Goal: Transaction & Acquisition: Obtain resource

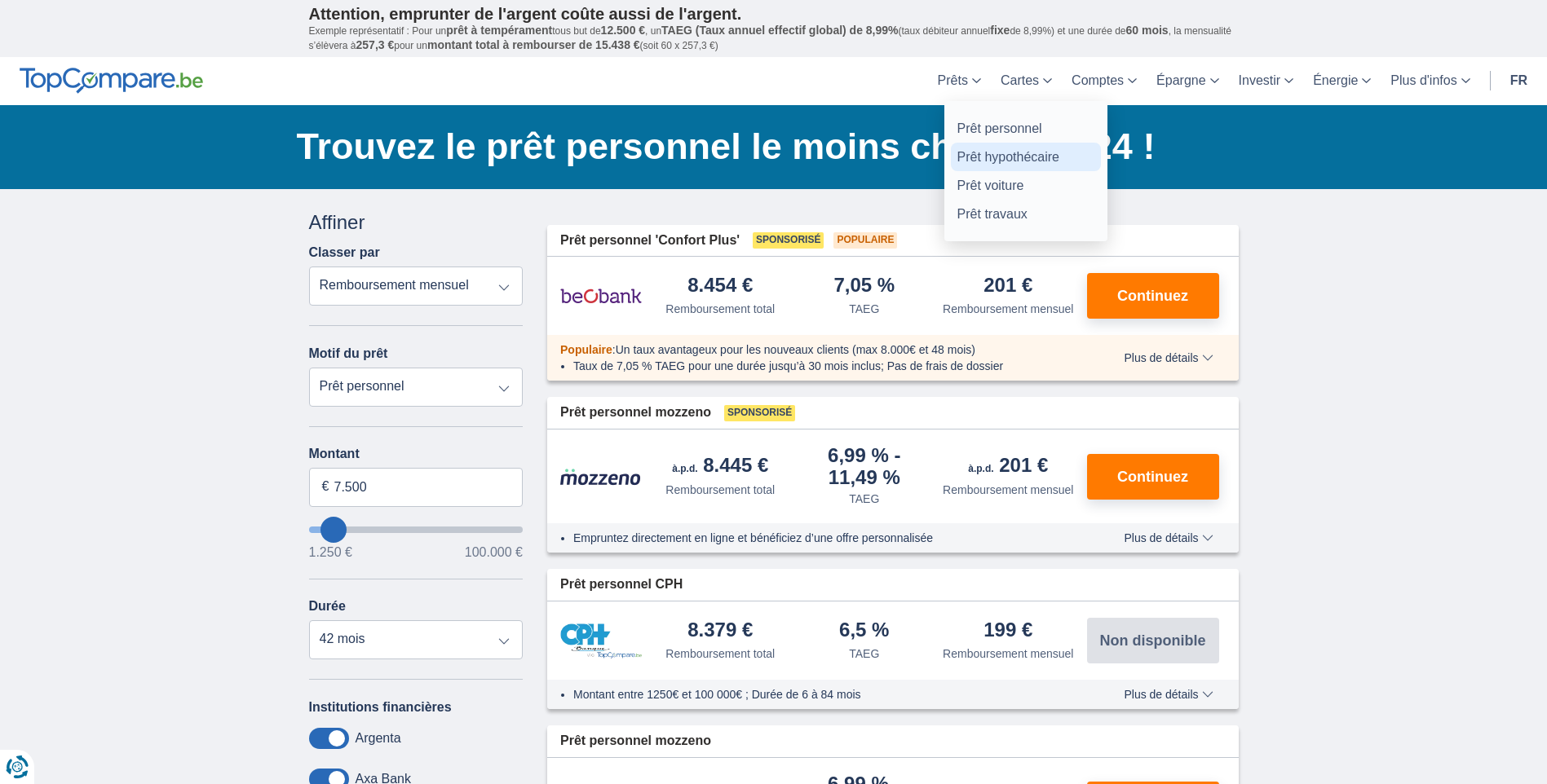
click at [972, 152] on link "Prêt hypothécaire" at bounding box center [1026, 157] width 150 height 29
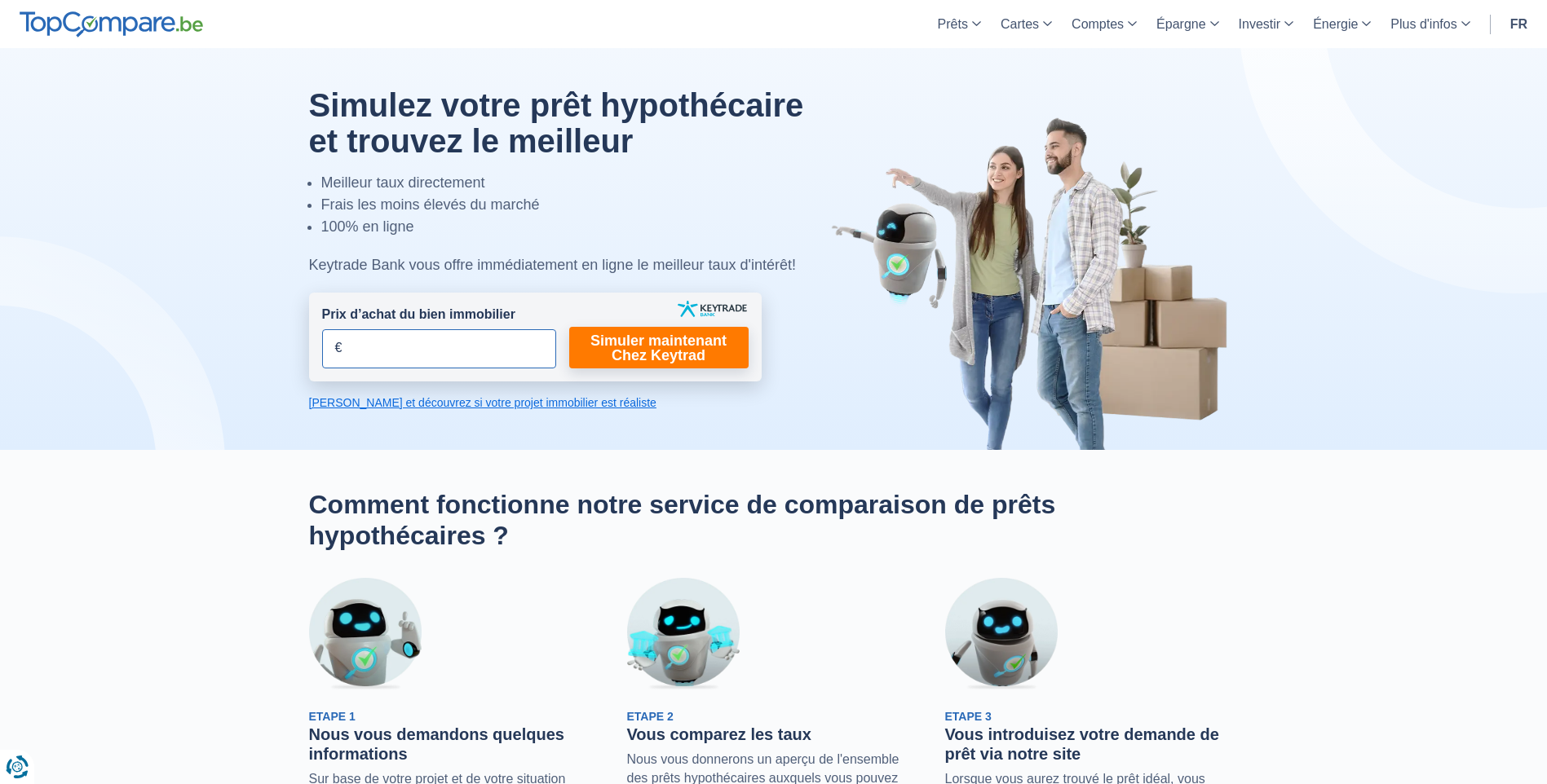
click at [412, 333] on input "Prix d’achat du bien immobilier" at bounding box center [439, 349] width 234 height 39
type input "50.000"
click at [652, 334] on link "Simuler maintenant Chez Keytrad" at bounding box center [659, 347] width 180 height 41
click at [648, 343] on link "Simuler maintenant Chez Keytrad" at bounding box center [659, 347] width 180 height 41
click at [416, 404] on link "Calculez et découvrez si votre projet immobilier est réaliste" at bounding box center [535, 402] width 453 height 16
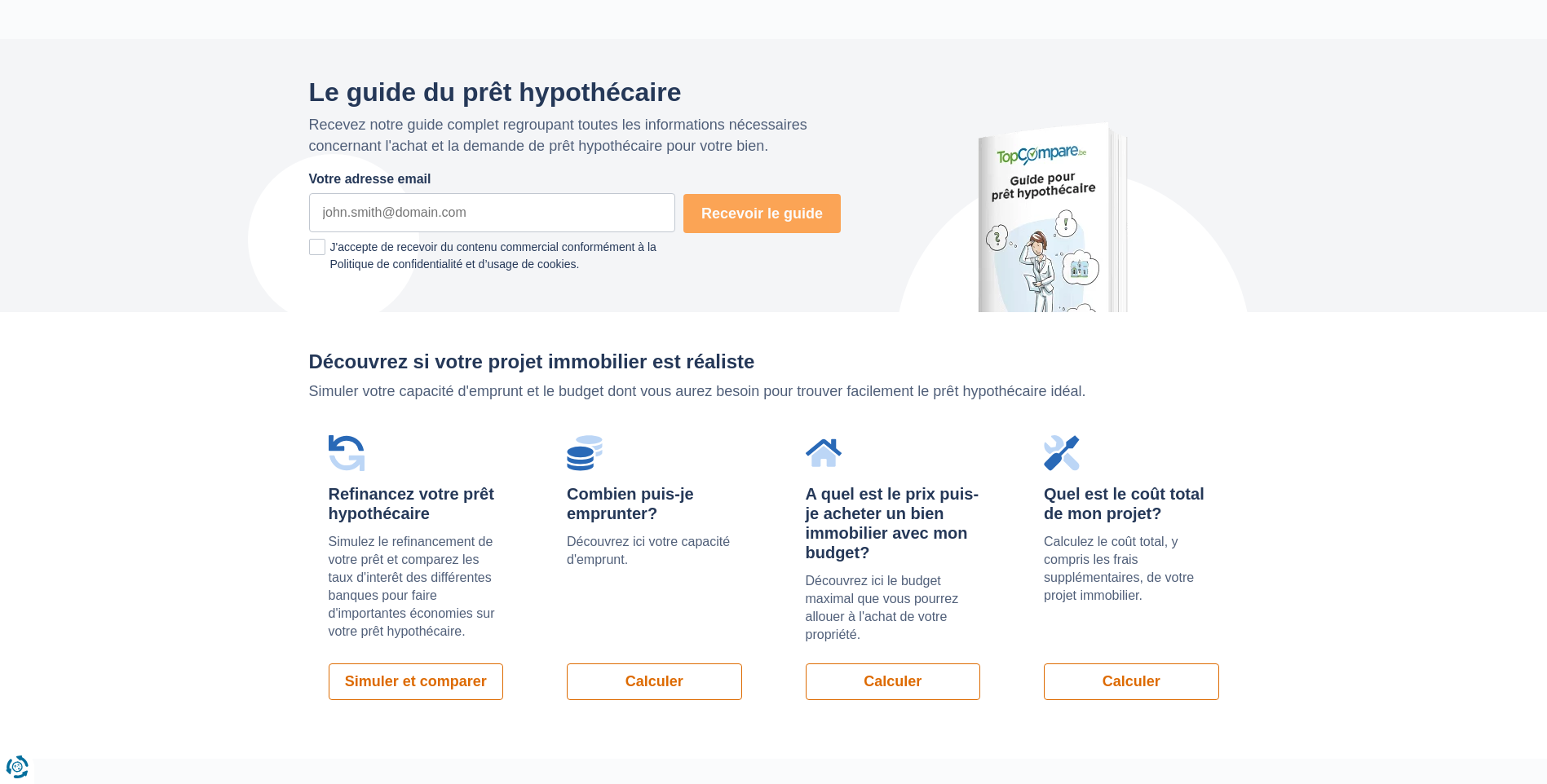
scroll to position [1156, 0]
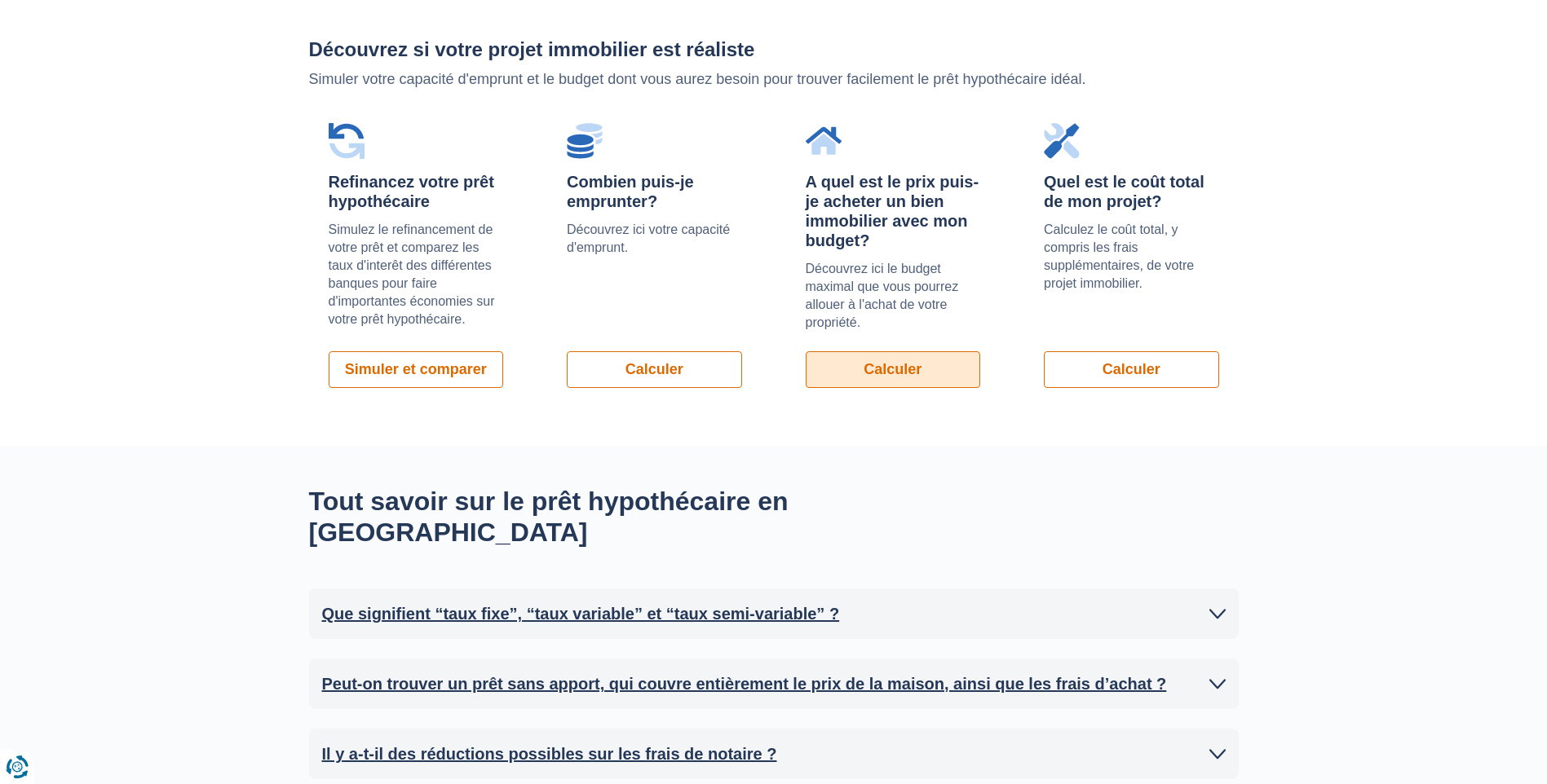
click at [893, 362] on link "Calculer" at bounding box center [893, 370] width 175 height 37
click at [641, 357] on link "Calculer" at bounding box center [655, 370] width 175 height 37
click at [185, 367] on div "Découvrez si votre projet immobilier est réaliste Simuler votre capacité d'empr…" at bounding box center [774, 223] width 1547 height 446
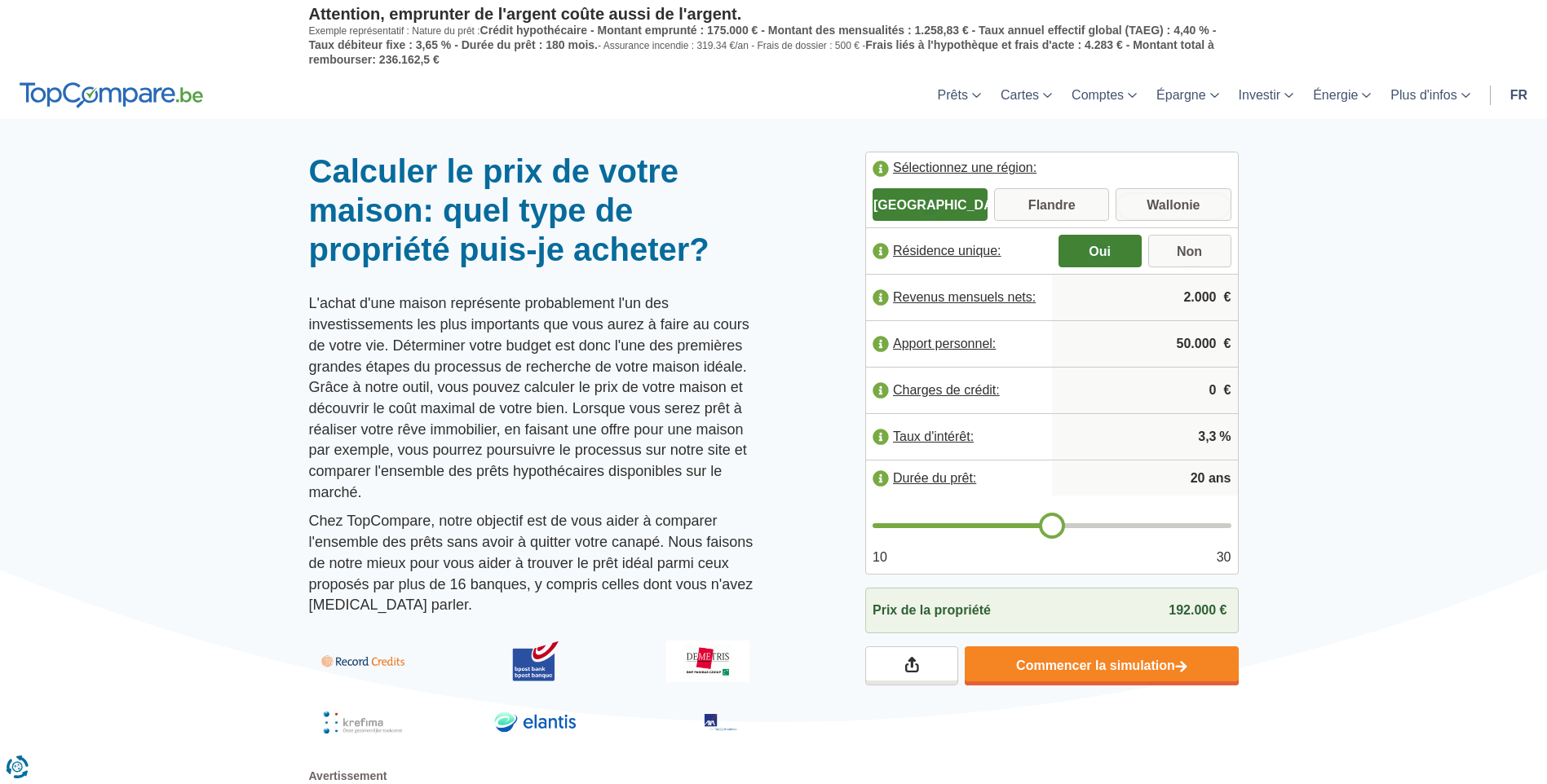
click at [1178, 205] on input "Wallonie" at bounding box center [1173, 206] width 115 height 30
radio input "true"
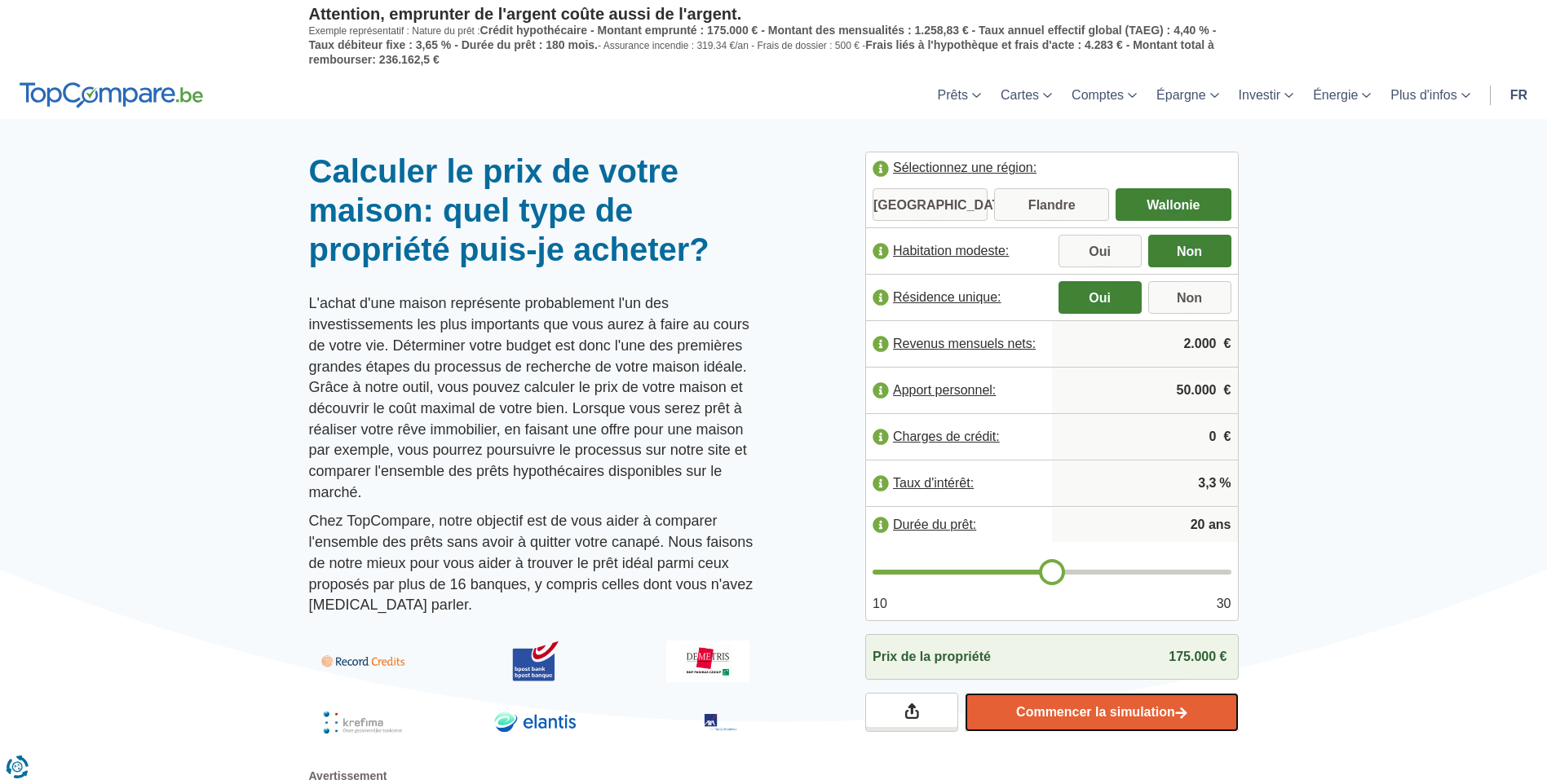
click at [1081, 701] on link "Commencer la simulation" at bounding box center [1102, 712] width 273 height 39
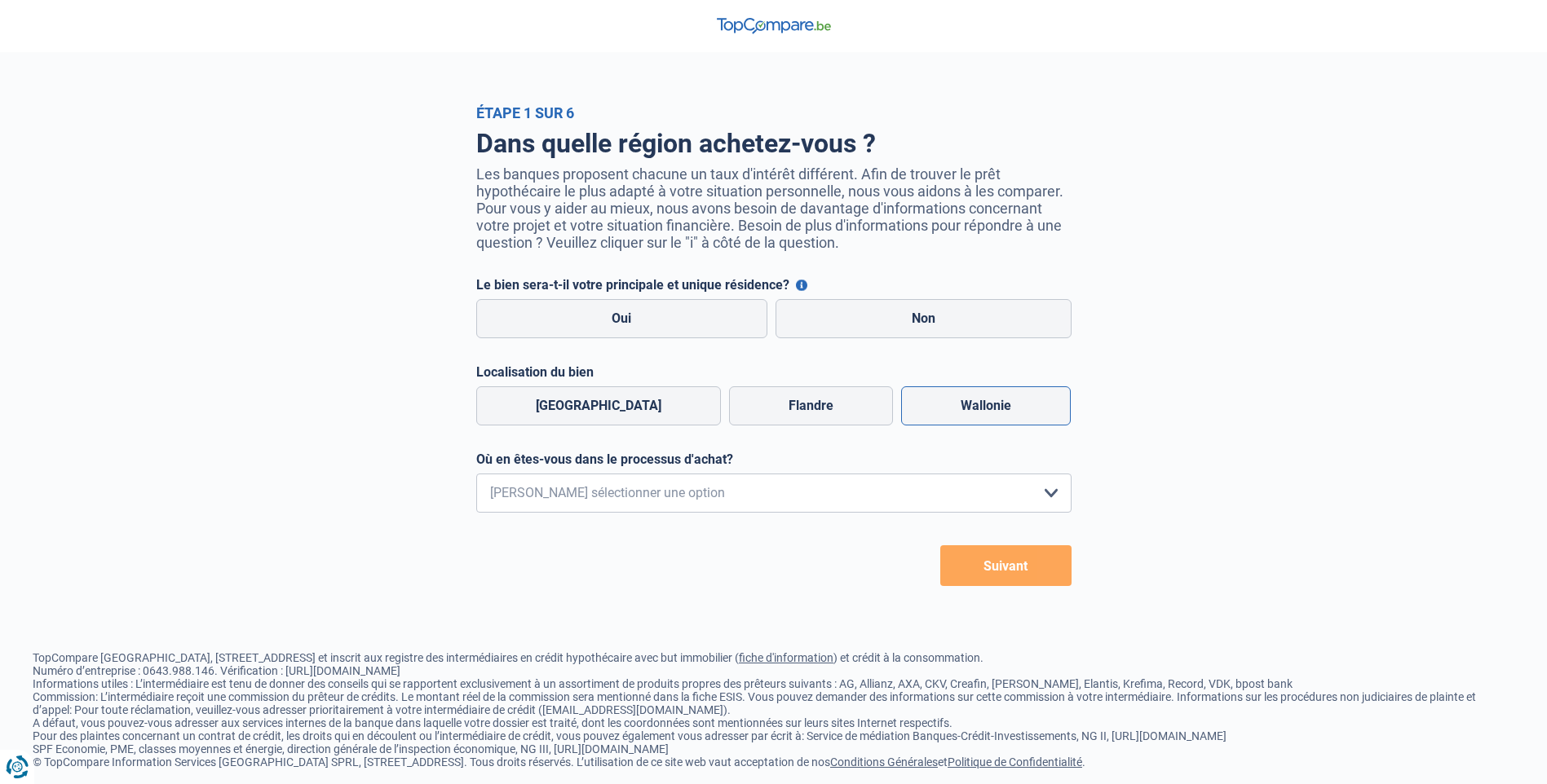
click at [961, 403] on label "Wallonie" at bounding box center [985, 405] width 170 height 39
click at [961, 403] on input "Wallonie" at bounding box center [985, 405] width 170 height 39
radio input "true"
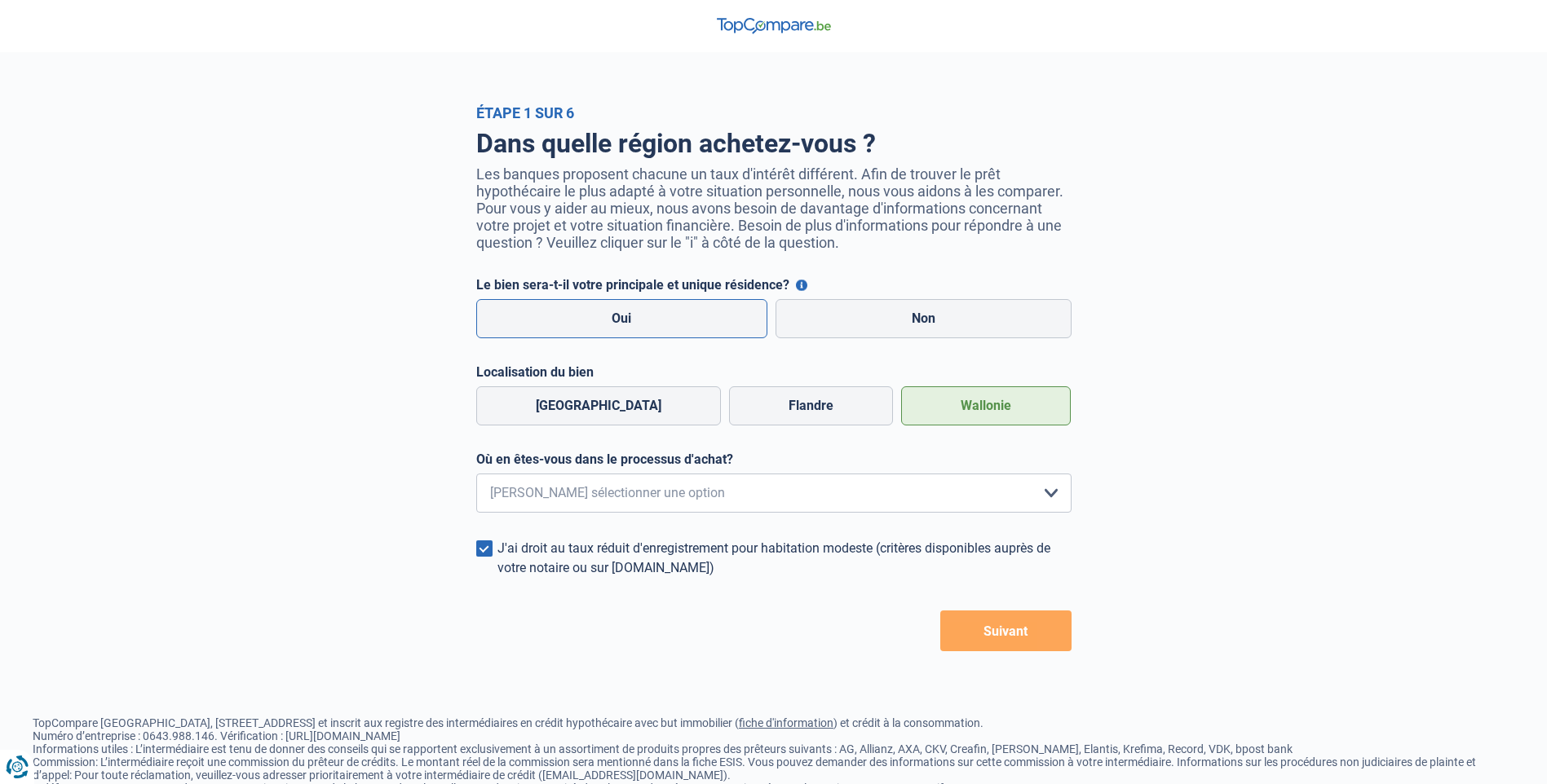
click at [633, 310] on label "Oui" at bounding box center [623, 319] width 292 height 39
click at [633, 310] on input "Oui" at bounding box center [623, 319] width 292 height 39
radio input "true"
click at [1059, 494] on select "Je me renseigne juste car je n'ai pas de projet d'achat concret actuellement Je…" at bounding box center [774, 493] width 596 height 39
select select "1a"
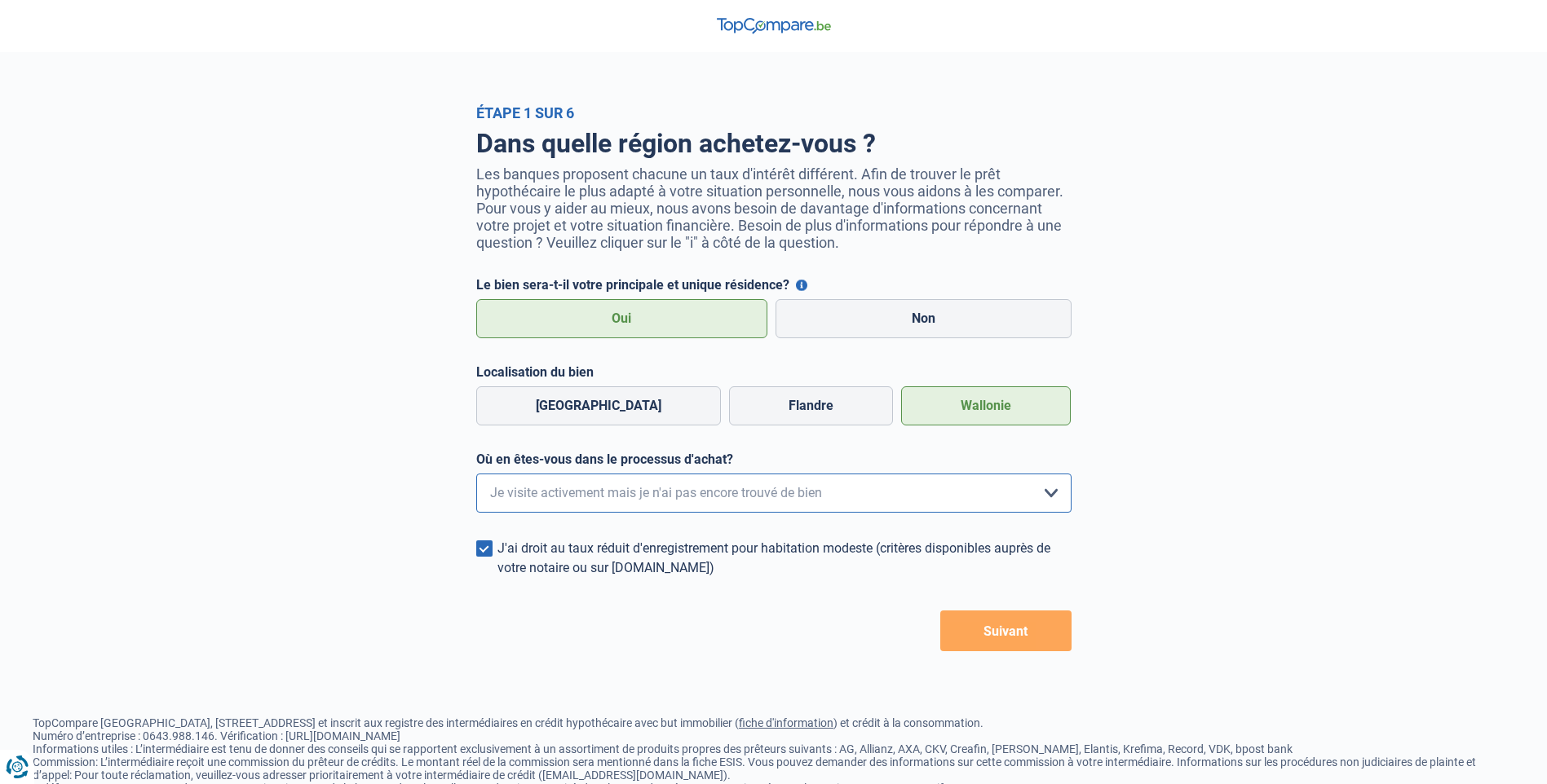
click at [477, 479] on select "Je me renseigne juste car je n'ai pas de projet d'achat concret actuellement Je…" at bounding box center [774, 493] width 596 height 39
click at [995, 635] on button "Suivant" at bounding box center [1006, 631] width 132 height 40
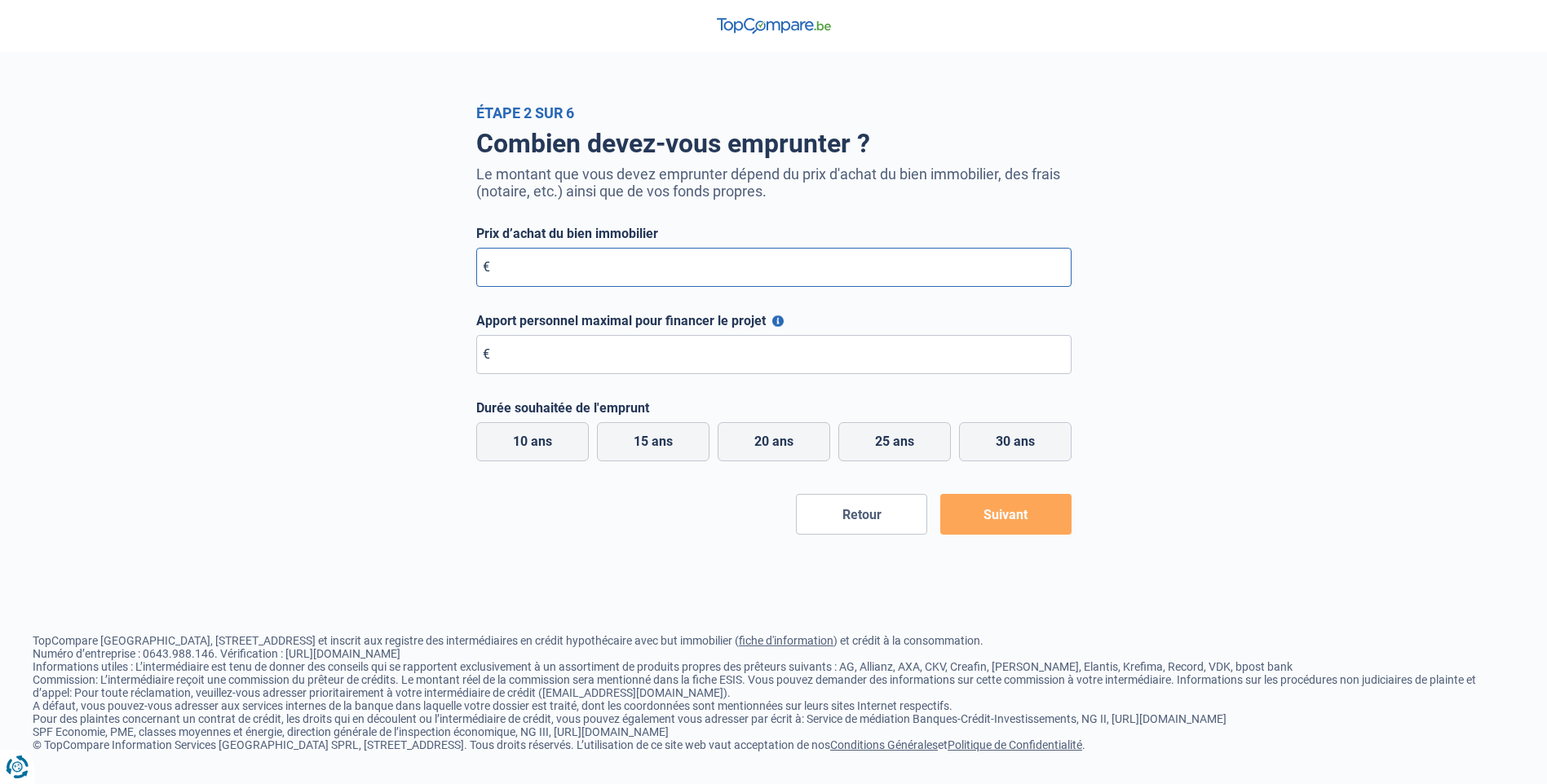
click at [534, 269] on input "Prix d’achat du bien immobilier" at bounding box center [774, 267] width 596 height 39
type input "2"
type input "300.000"
click at [531, 360] on input "Apport personnel maximal pour financer le projet" at bounding box center [774, 354] width 596 height 39
type input "200.000"
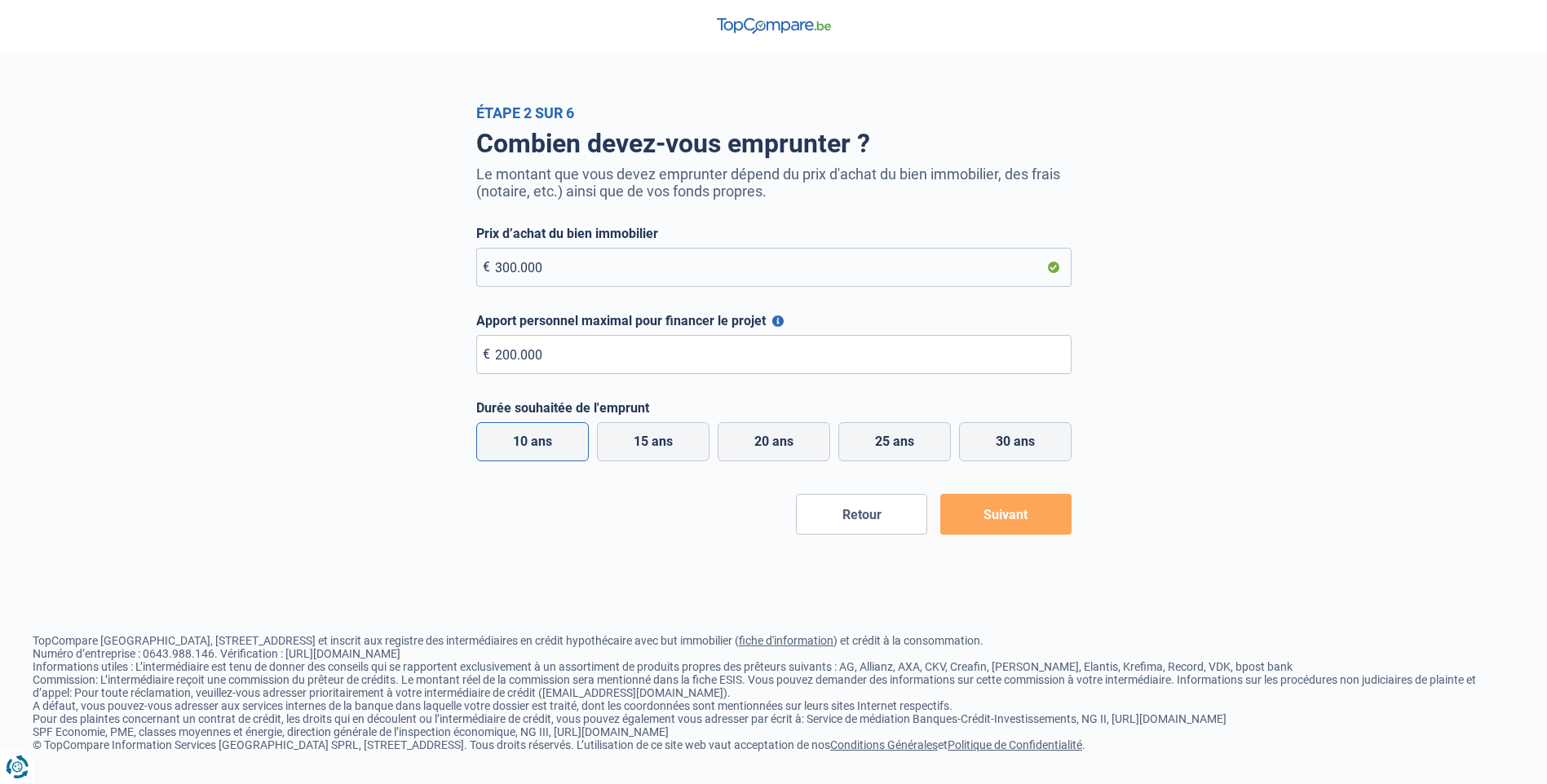
click at [520, 440] on label "10 ans" at bounding box center [532, 442] width 112 height 39
click at [520, 440] on input "10 ans" at bounding box center [532, 442] width 112 height 39
radio input "true"
click at [1011, 511] on button "Suivant" at bounding box center [1006, 514] width 132 height 40
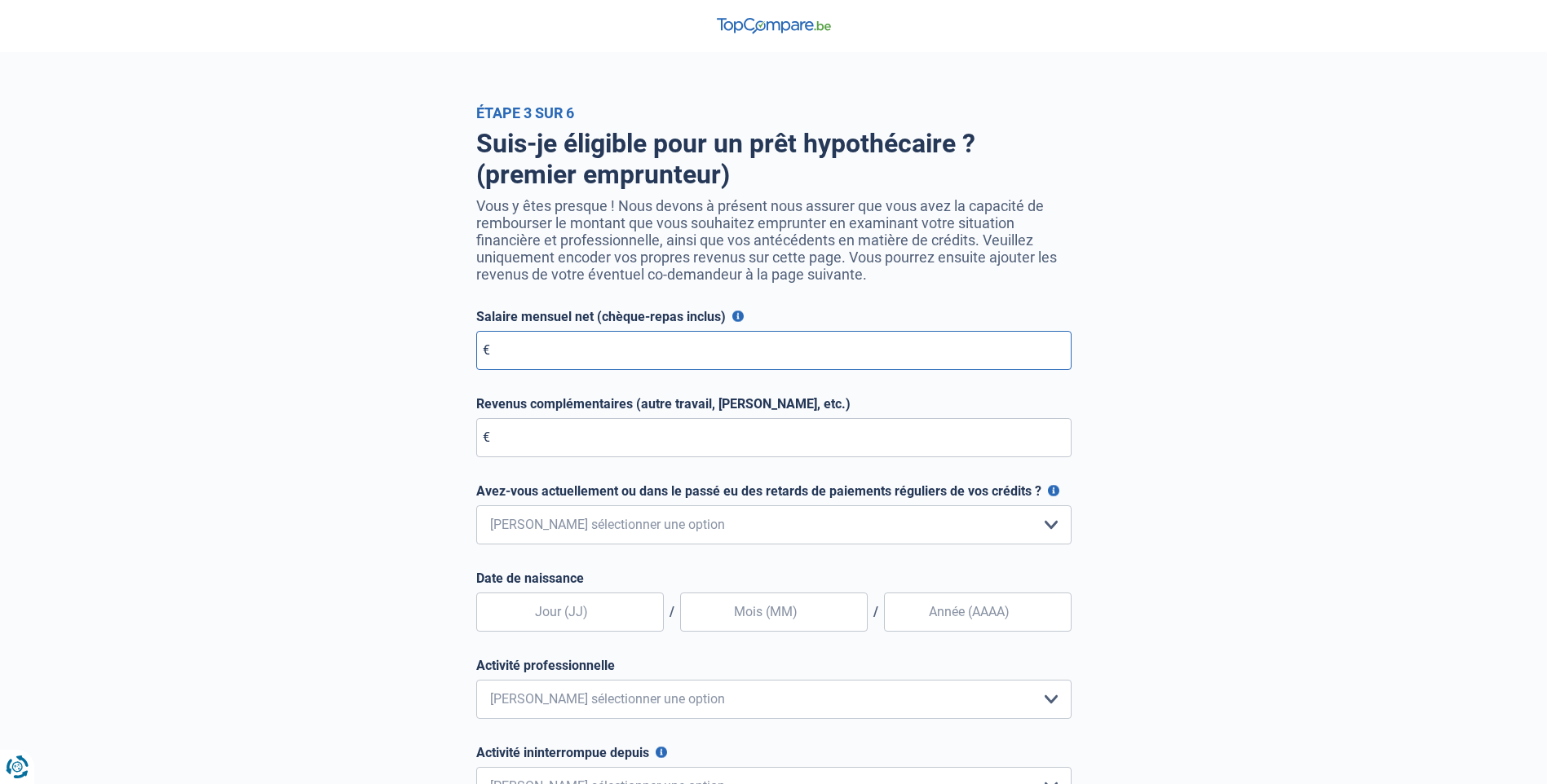
click at [543, 360] on input "Salaire mensuel net (chèque-repas inclus)" at bounding box center [774, 351] width 596 height 39
type input "3.000"
click at [1048, 532] on select "Non, jamais Oui mais j'ai tout remboursé il y a moins d'un an Oui mais cela fai…" at bounding box center [774, 524] width 596 height 39
select select "0"
click at [477, 509] on select "Non, jamais Oui mais j'ai tout remboursé il y a moins d'un an Oui mais cela fai…" at bounding box center [774, 524] width 596 height 39
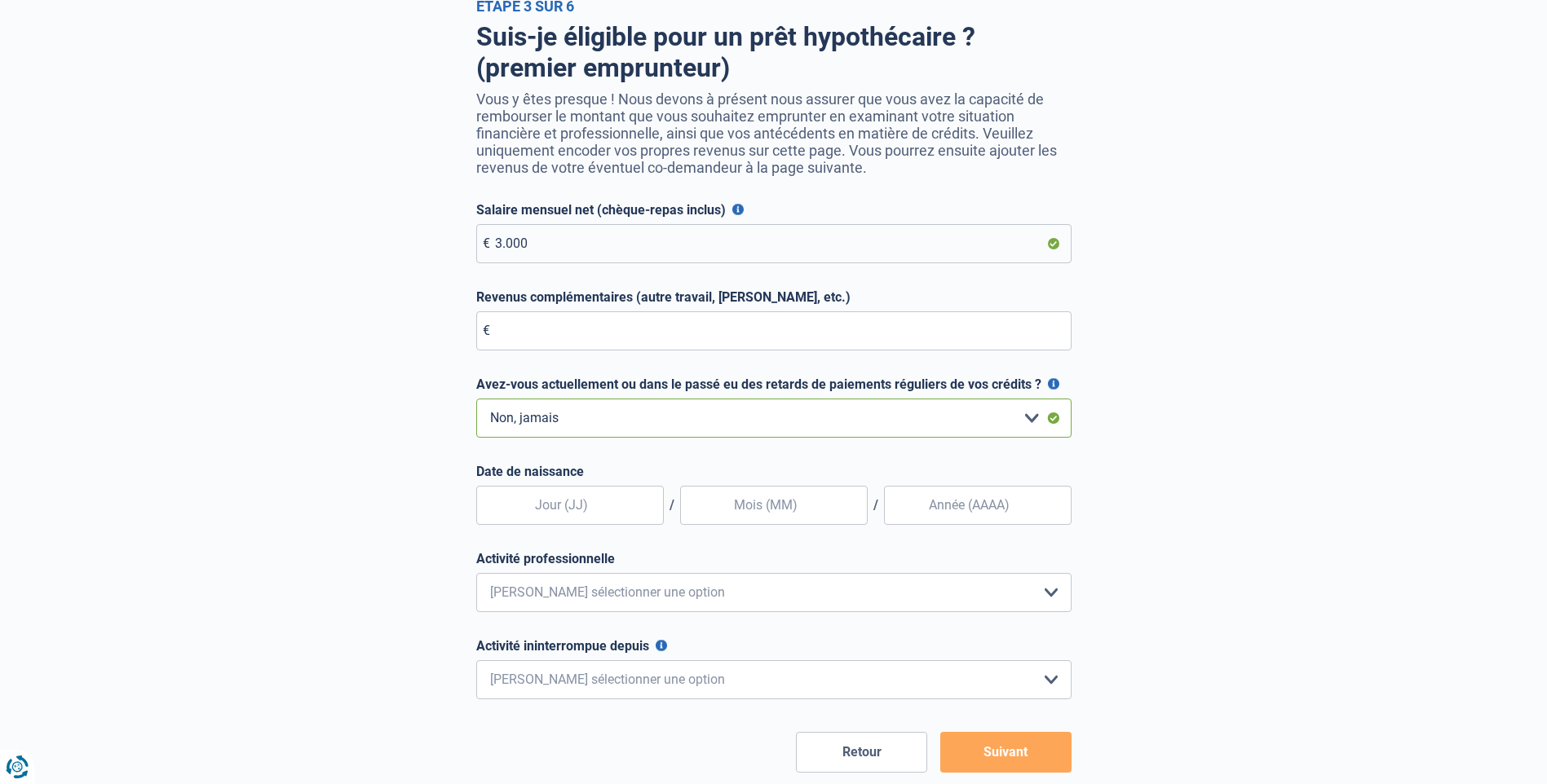
scroll to position [82, 0]
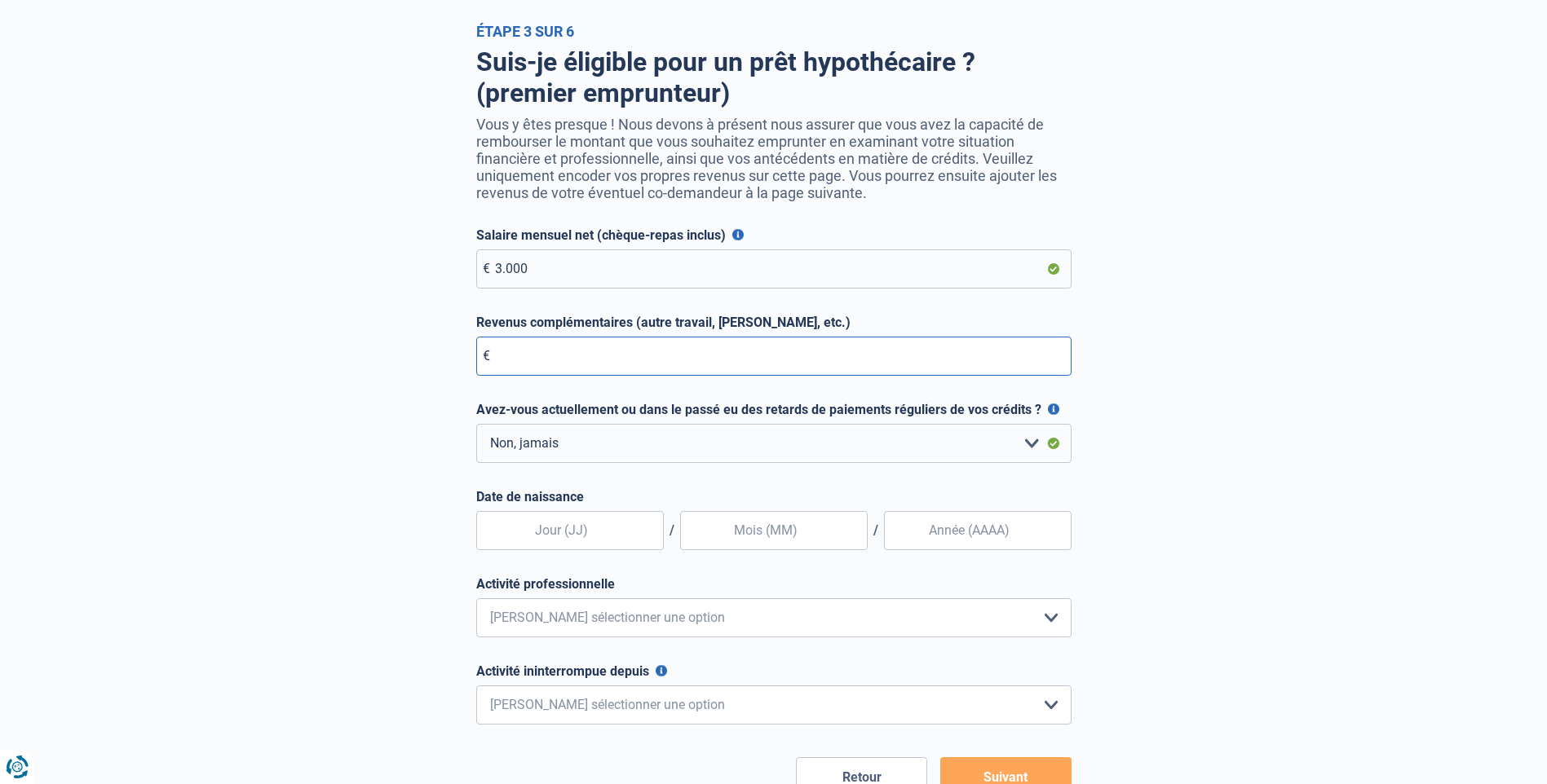
click at [503, 360] on input "Revenus complémentaires (autre travail, [PERSON_NAME], etc.)" at bounding box center [774, 356] width 596 height 39
type input "0"
click at [358, 443] on div "Suis-je éligible pour un prêt hypothécaire ? (premier emprunteur) Vous y êtes p…" at bounding box center [774, 418] width 930 height 758
click at [1054, 624] on select "Employé privé Ouvrier Fonctionnaire Indépendant Dirigeant d'entreprise Pensionn…" at bounding box center [774, 618] width 596 height 39
select select "pensioner"
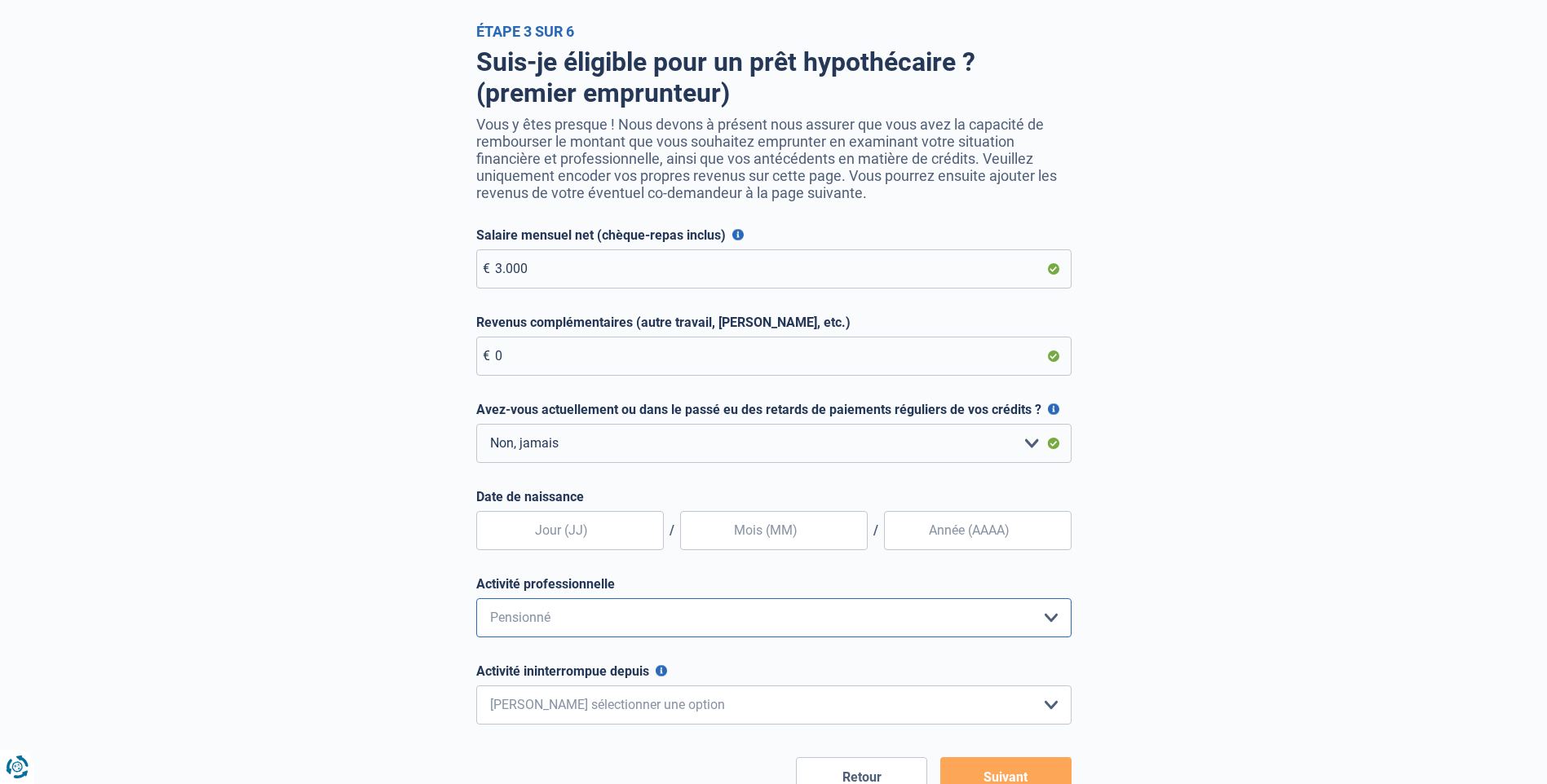
click at [477, 602] on select "Employé privé Ouvrier Fonctionnaire Indépendant Dirigeant d'entreprise Pensionn…" at bounding box center [774, 618] width 596 height 39
click at [589, 529] on input "text" at bounding box center [570, 530] width 187 height 39
type input "31"
type input "12"
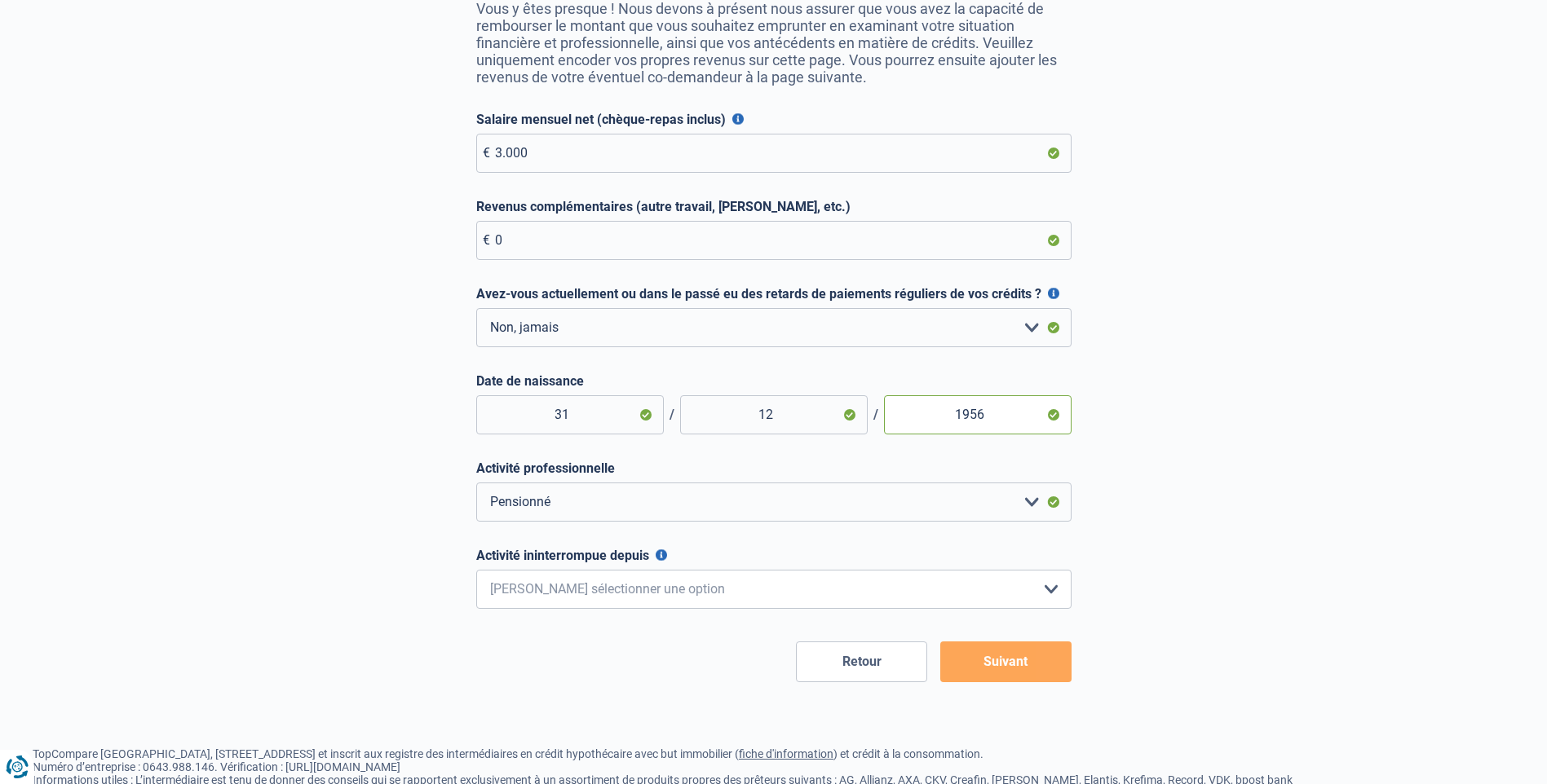
scroll to position [244, 0]
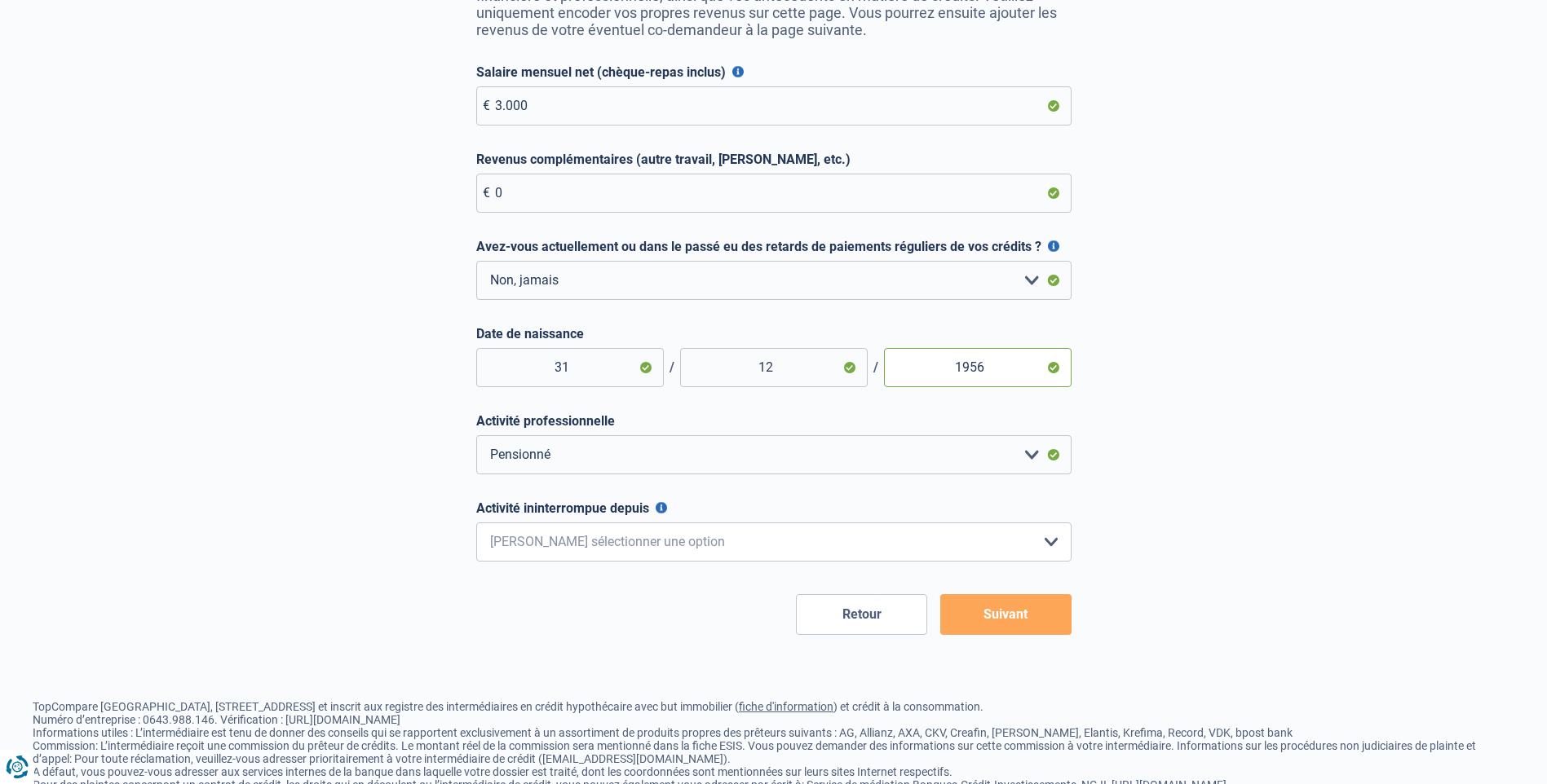
type input "1956"
click at [1054, 545] on select "< 6 mois 6 - 12 mois 12 - 24 mois 24 - 36 mois > 36 mois Veuillez sélectionner …" at bounding box center [774, 542] width 596 height 39
select select "more36"
click at [477, 527] on select "< 6 mois 6 - 12 mois 12 - 24 mois 24 - 36 mois > 36 mois Veuillez sélectionner …" at bounding box center [774, 542] width 596 height 39
click at [1030, 609] on button "Suivant" at bounding box center [1006, 615] width 132 height 40
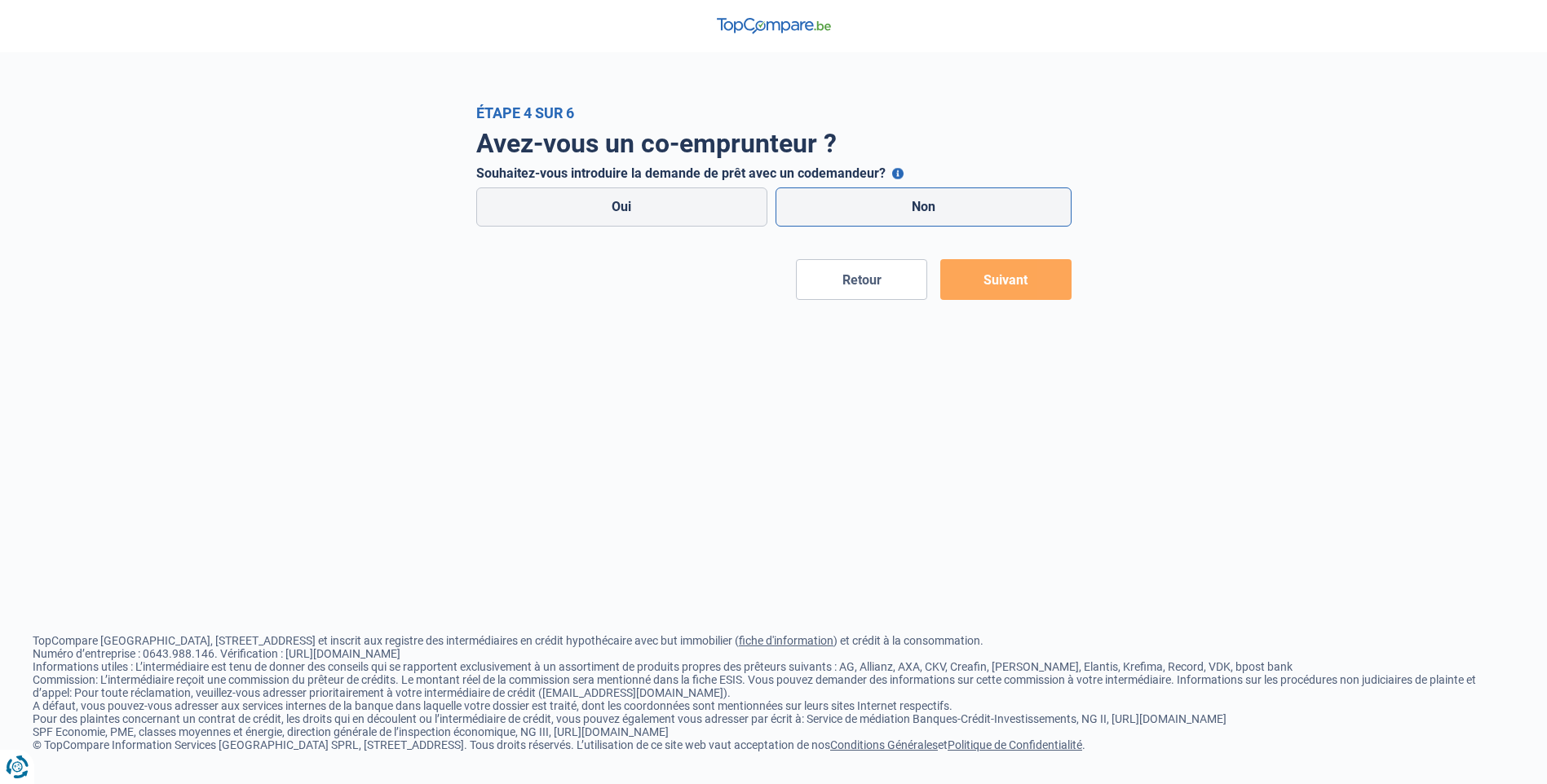
click at [931, 200] on label "Non" at bounding box center [923, 207] width 296 height 39
click at [931, 200] on input "Non" at bounding box center [923, 207] width 296 height 39
radio input "true"
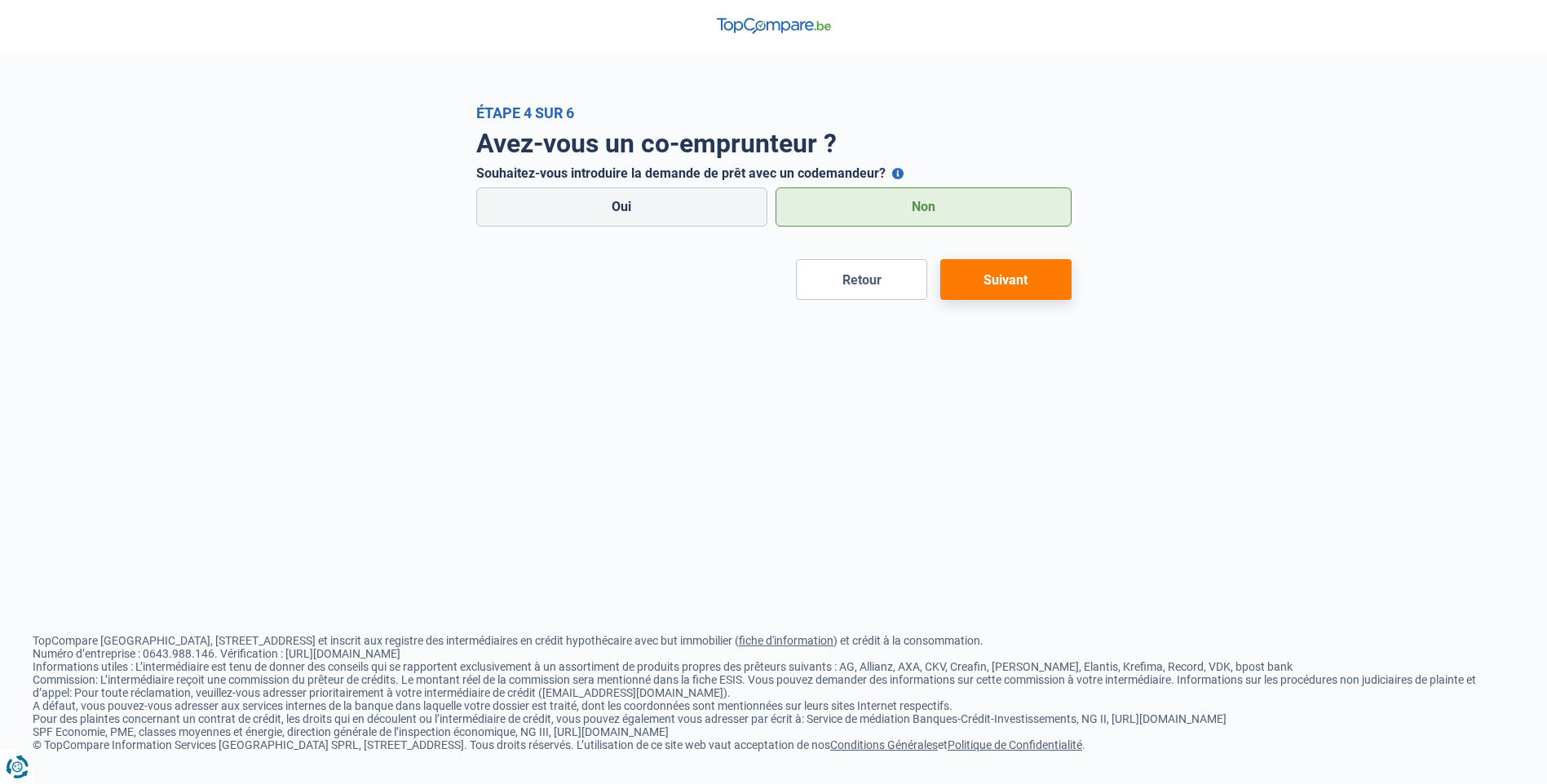
click at [1005, 279] on button "Suivant" at bounding box center [1006, 279] width 132 height 40
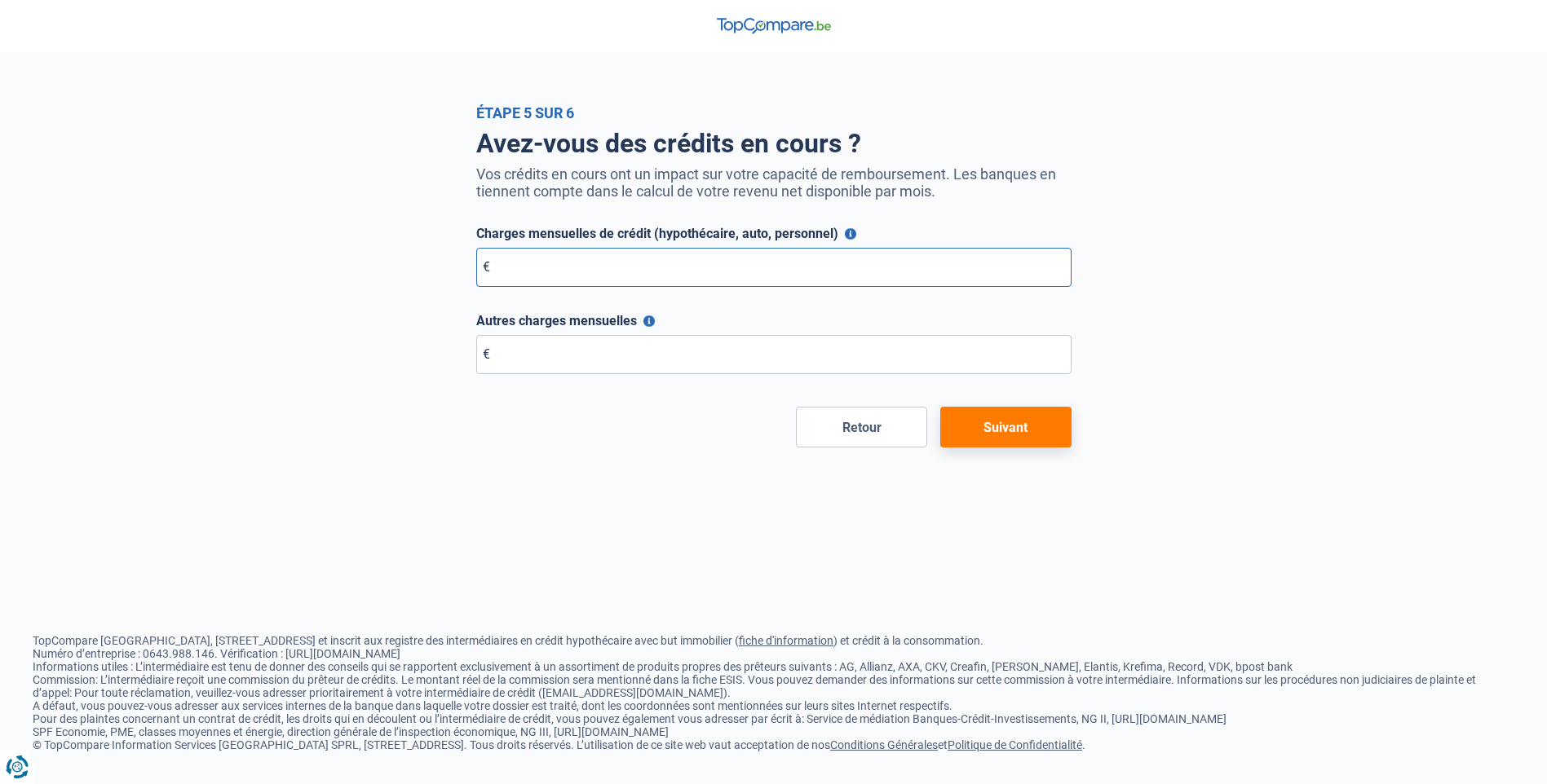
click at [539, 270] on input "Charges mensuelles de crédit (hypothécaire, auto, personnel)" at bounding box center [774, 267] width 596 height 39
type input "0"
click at [650, 322] on button "Autres charges mensuelles" at bounding box center [650, 321] width 12 height 12
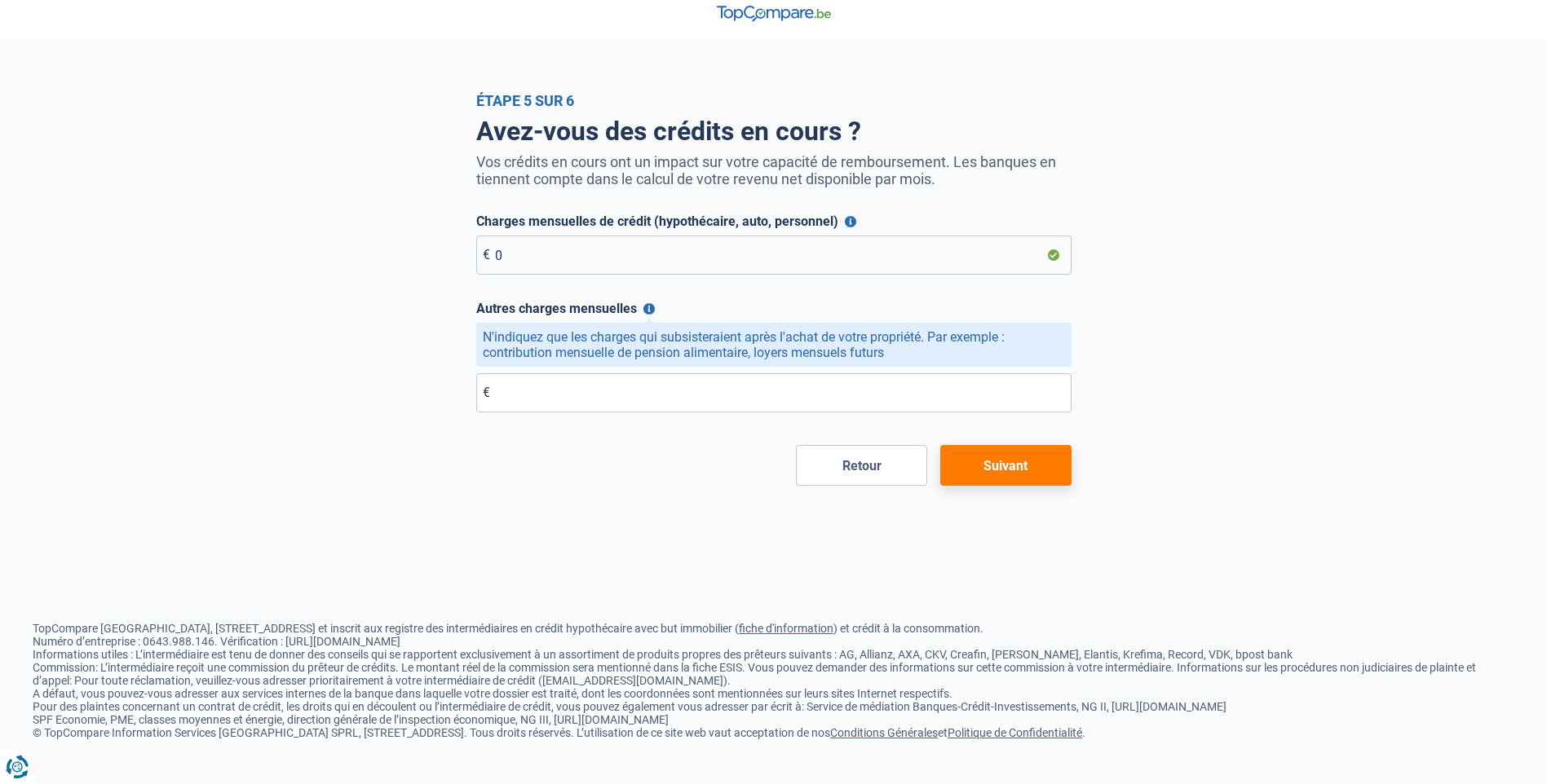
scroll to position [15, 0]
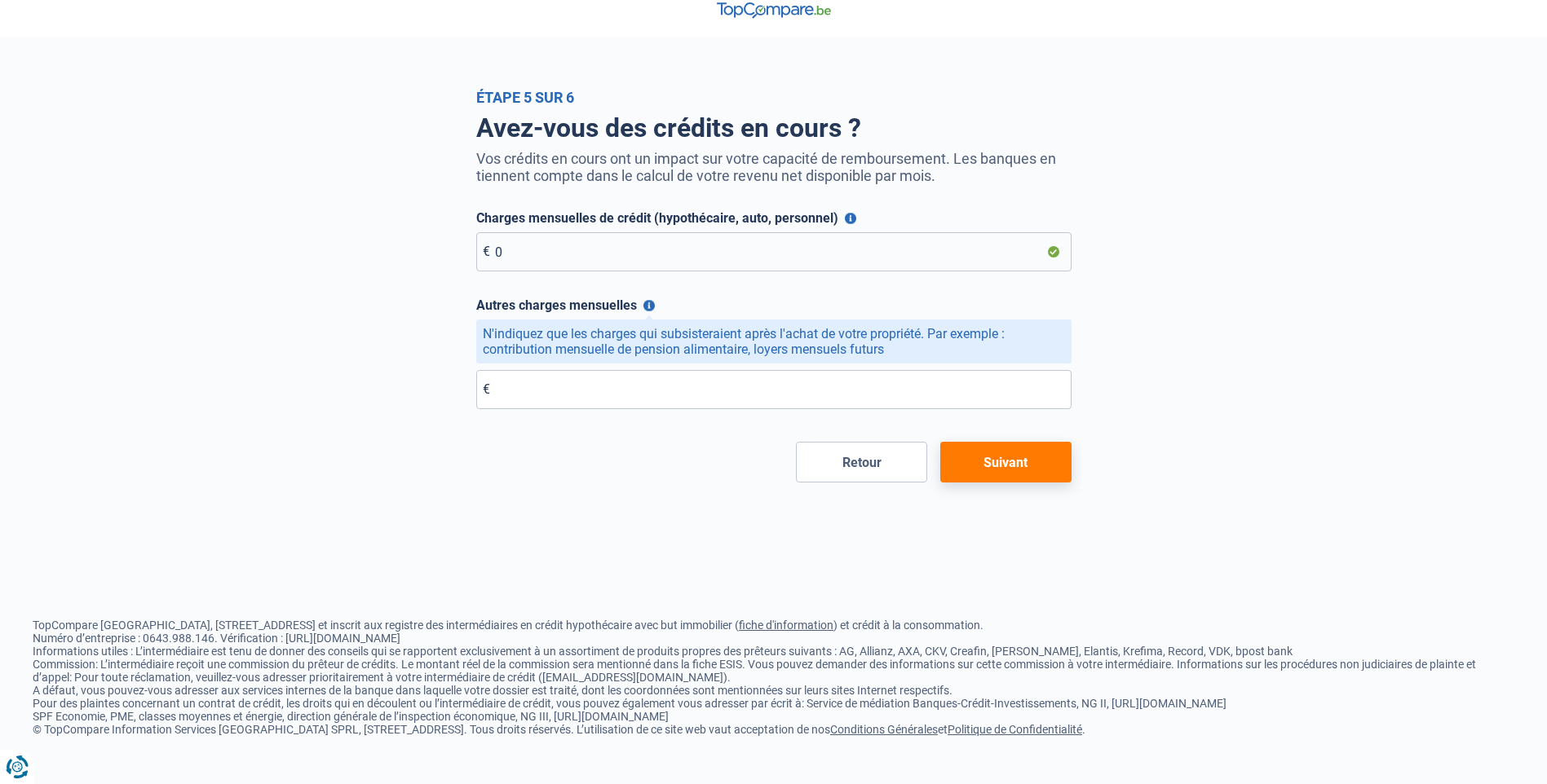
click at [325, 381] on div "Avez-vous des crédits en cours ? Vos crédits en cours ont un impact sur votre c…" at bounding box center [774, 294] width 930 height 377
click at [520, 399] on input "Autres charges mensuelles" at bounding box center [774, 389] width 596 height 39
type input "250"
click at [997, 463] on button "Suivant" at bounding box center [1006, 462] width 132 height 40
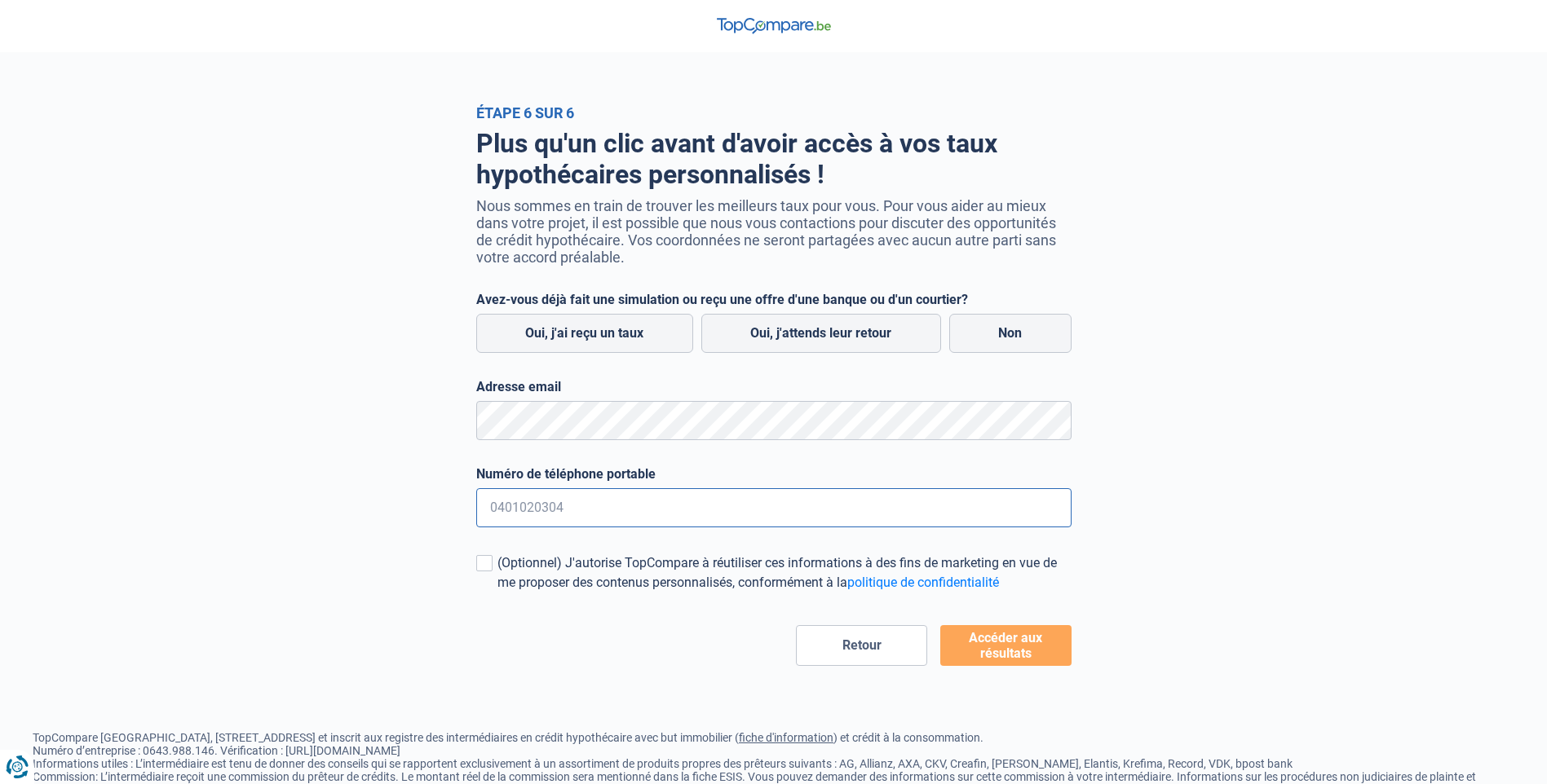
click at [628, 519] on input "Numéro de téléphone portable" at bounding box center [774, 507] width 596 height 39
type input "0493427439"
click at [1004, 644] on button "Accéder aux résultats" at bounding box center [1006, 646] width 132 height 40
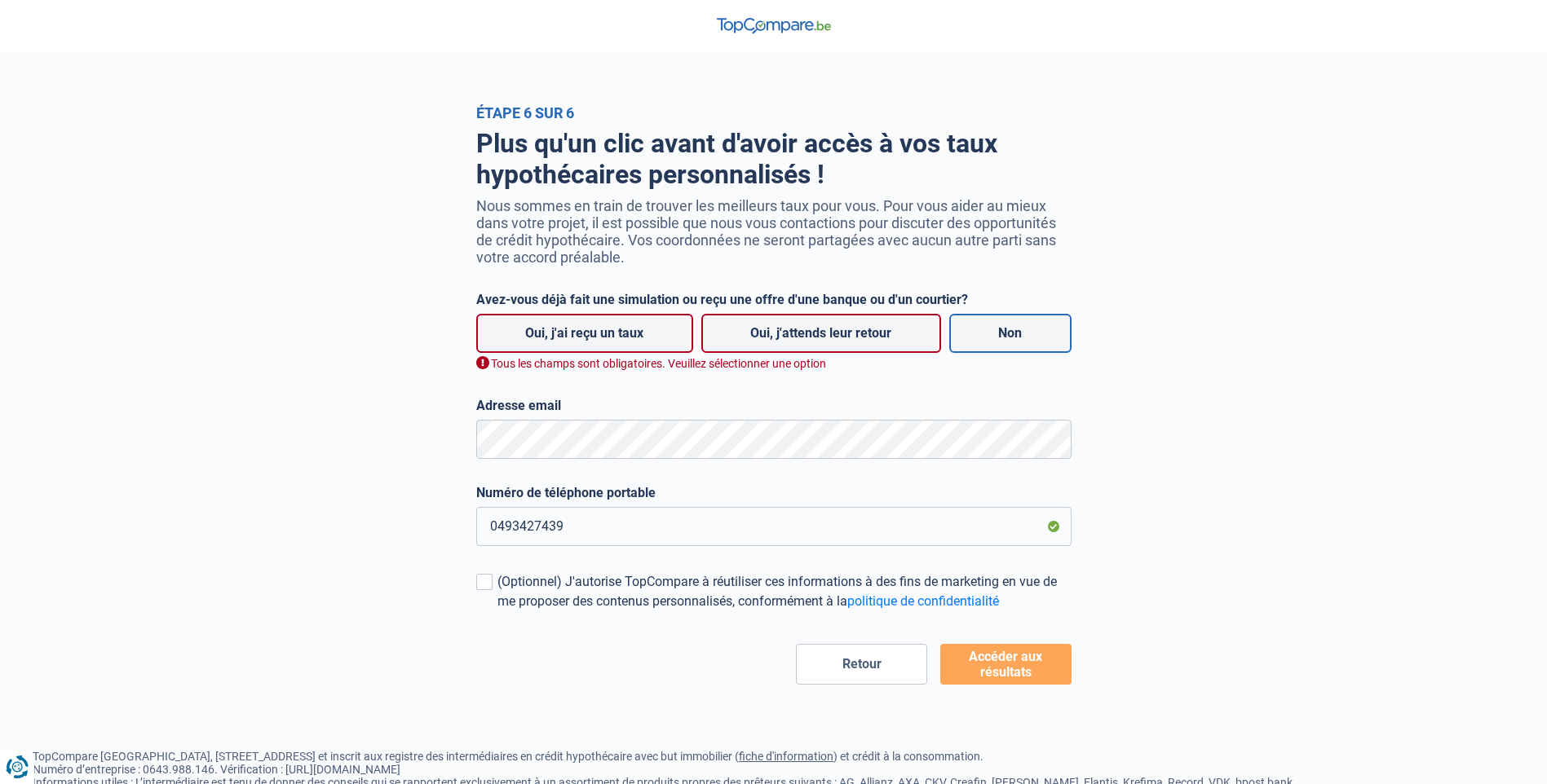
click at [1020, 341] on label "Non" at bounding box center [1010, 333] width 122 height 39
click at [601, 333] on label "Oui, j'ai reçu un taux" at bounding box center [585, 333] width 217 height 39
click at [601, 333] on input "Oui, j'ai reçu un taux" at bounding box center [585, 333] width 217 height 39
radio input "true"
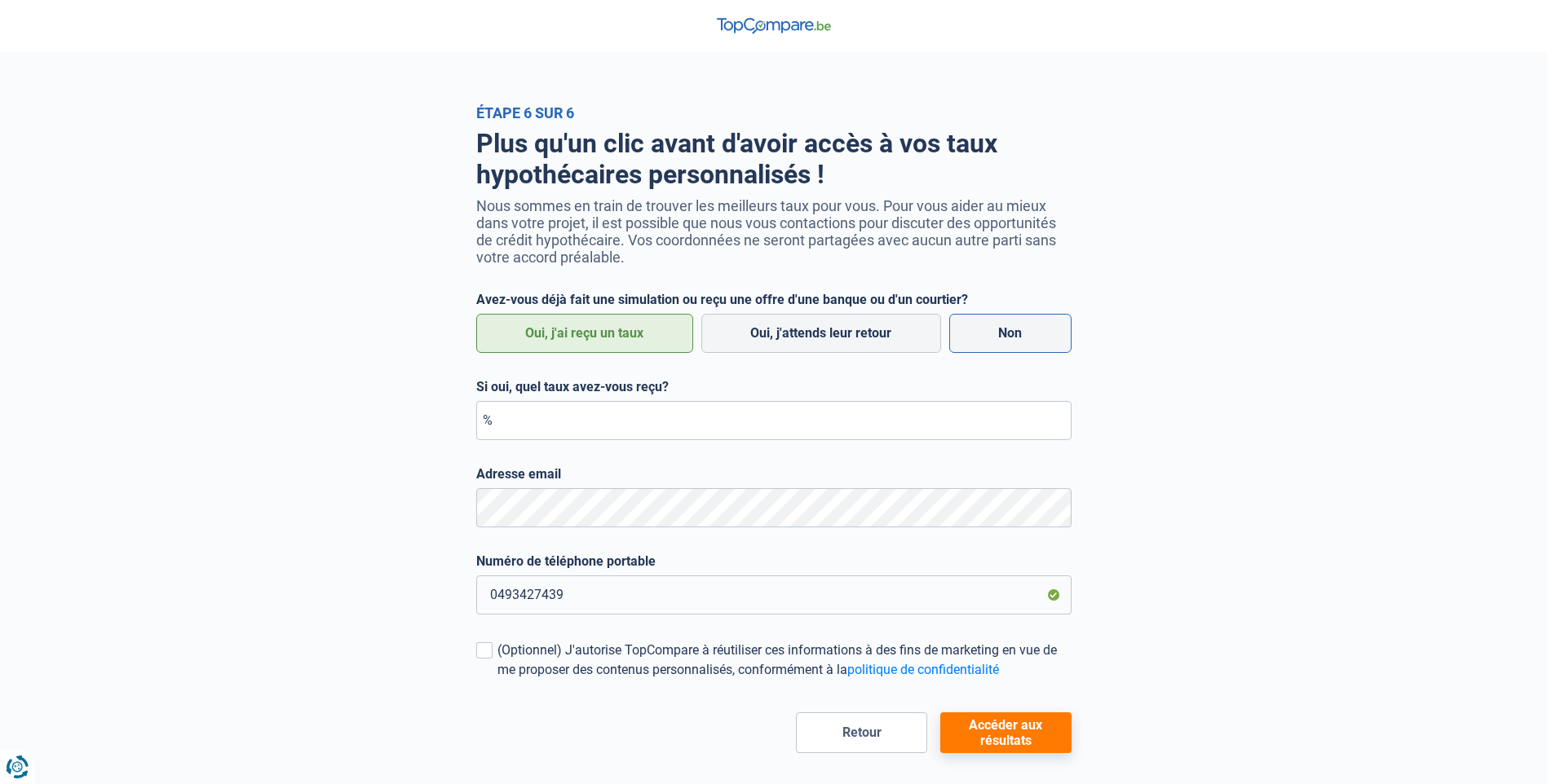
click at [1012, 326] on label "Non" at bounding box center [1010, 333] width 122 height 39
click at [1012, 326] on input "Non" at bounding box center [1010, 333] width 122 height 39
radio input "true"
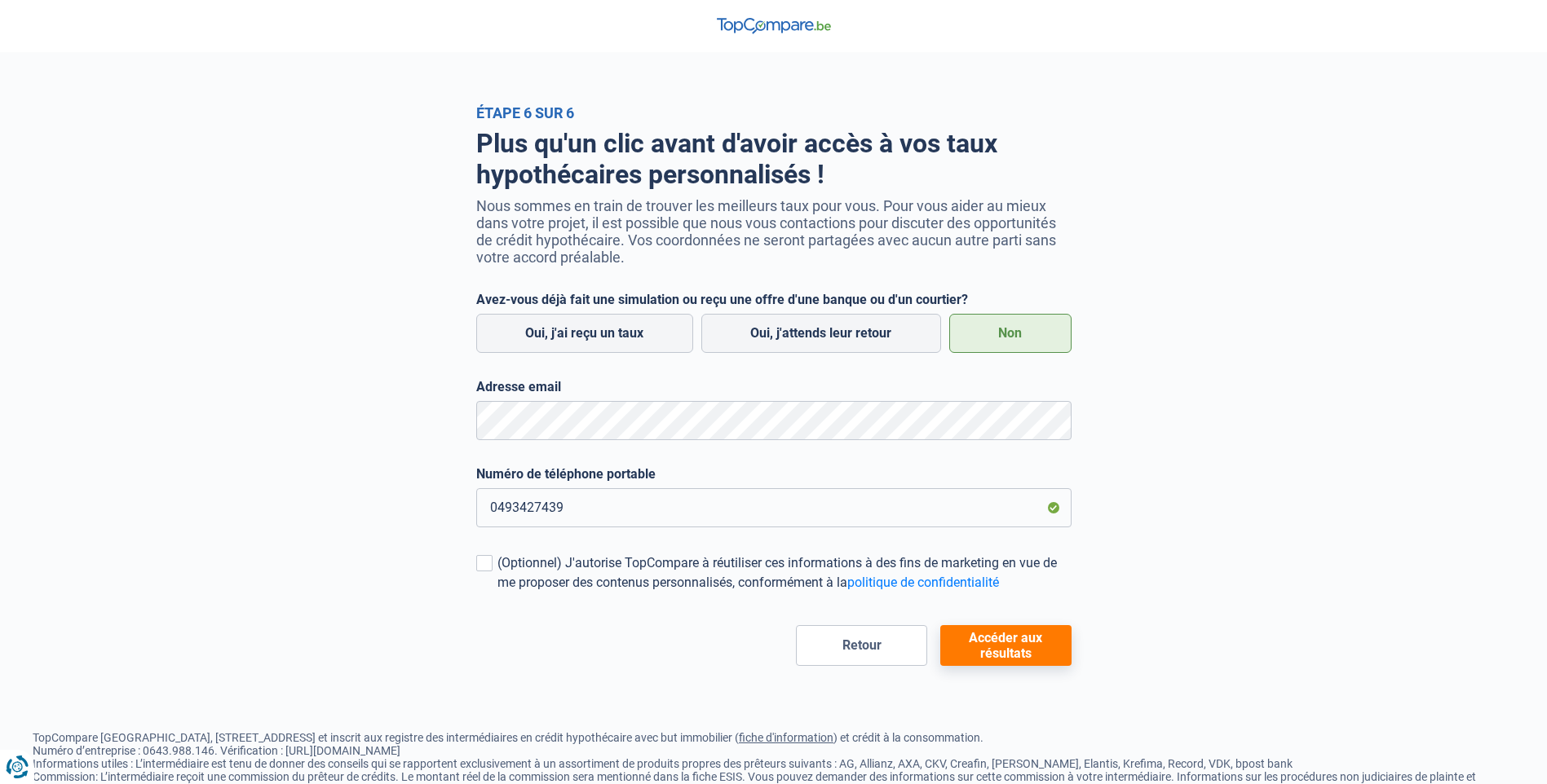
click at [1016, 647] on button "Accéder aux résultats" at bounding box center [1006, 646] width 132 height 40
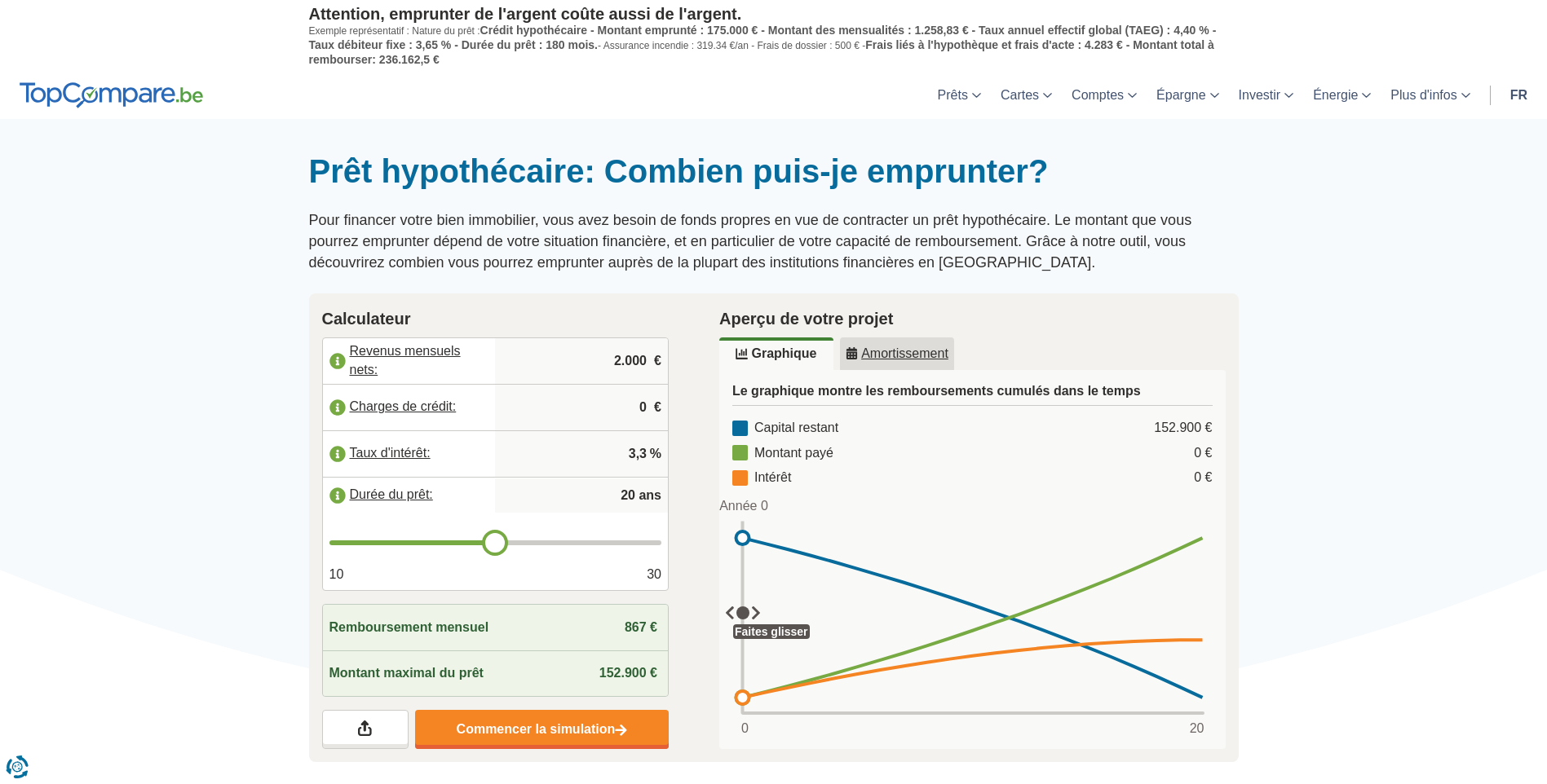
click at [643, 360] on input "2.000" at bounding box center [582, 361] width 160 height 44
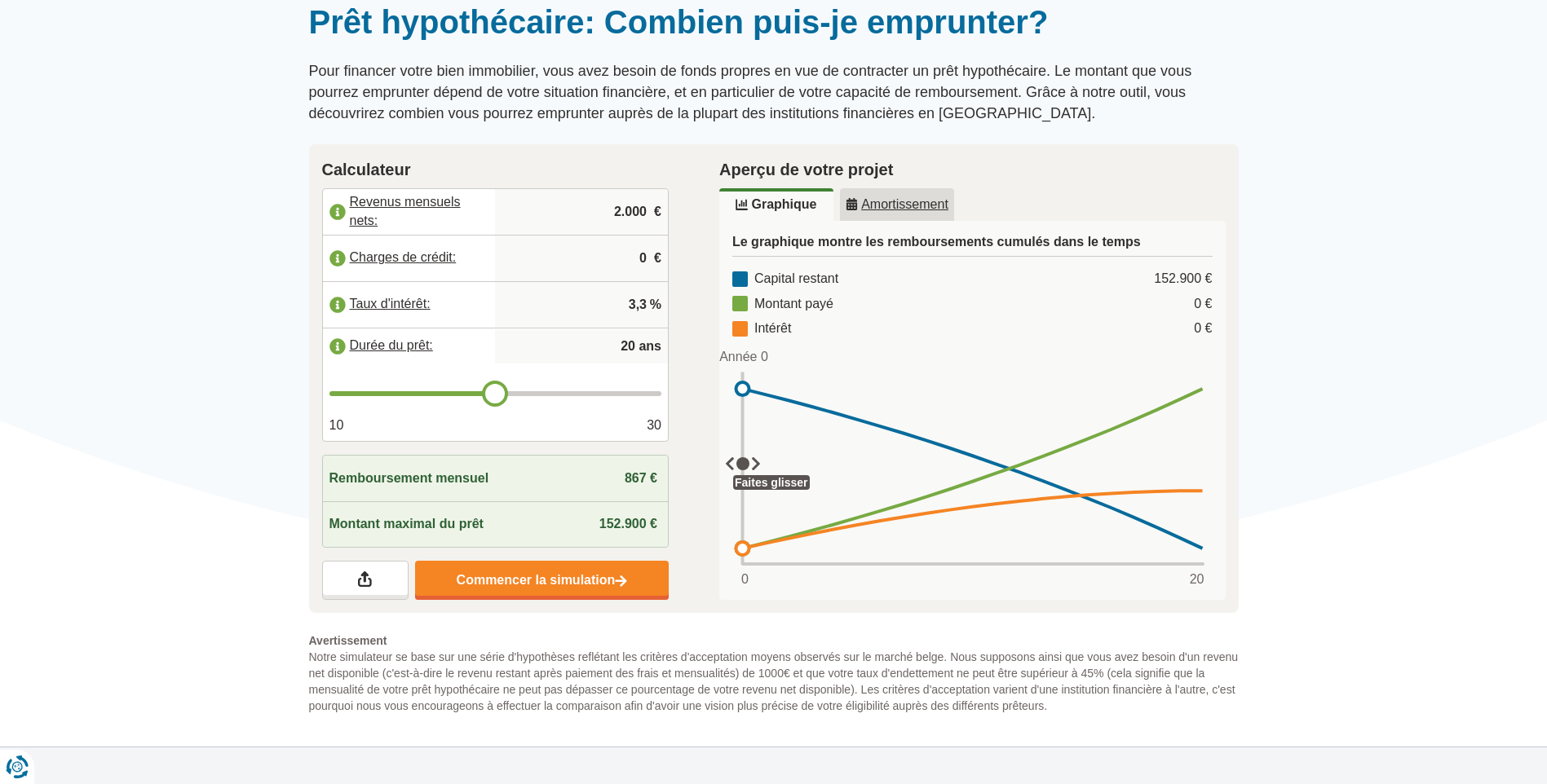
scroll to position [163, 0]
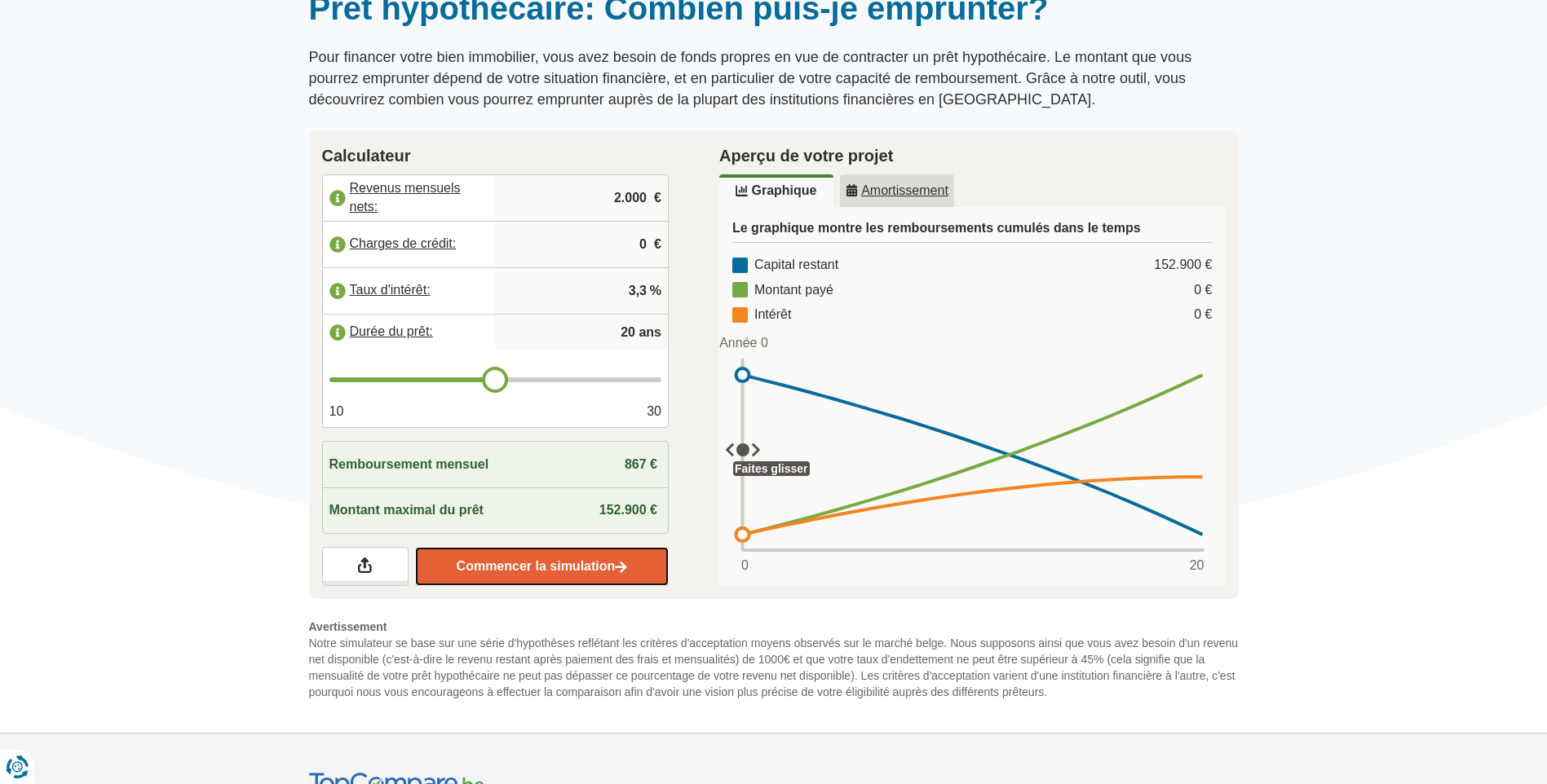
click at [555, 564] on link "Commencer la simulation" at bounding box center [542, 567] width 254 height 39
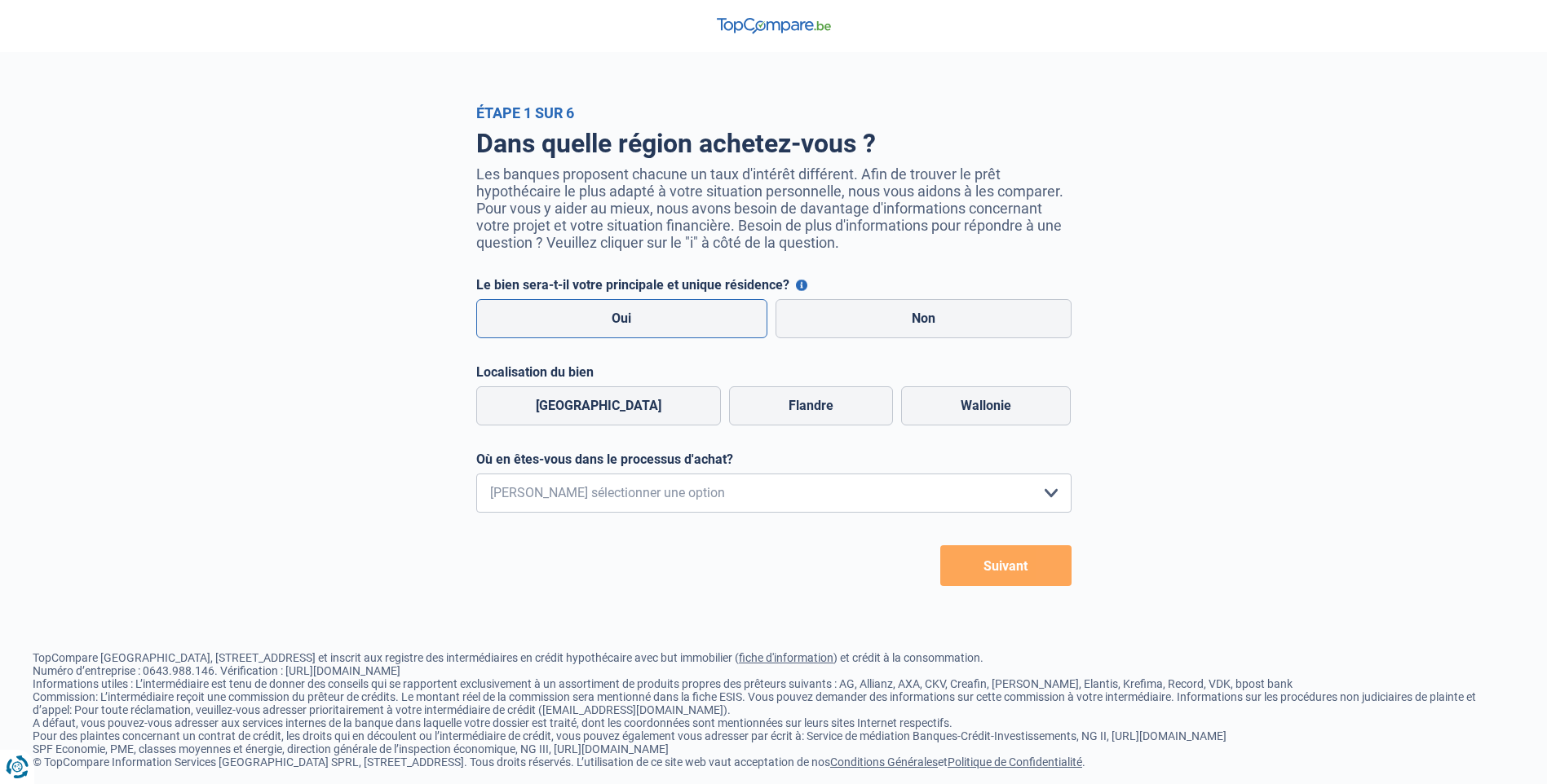
click at [680, 317] on label "Oui" at bounding box center [623, 319] width 292 height 39
click at [680, 317] on input "Oui" at bounding box center [623, 319] width 292 height 39
radio input "true"
click at [986, 405] on label "Wallonie" at bounding box center [985, 405] width 170 height 39
click at [986, 405] on input "Wallonie" at bounding box center [985, 405] width 170 height 39
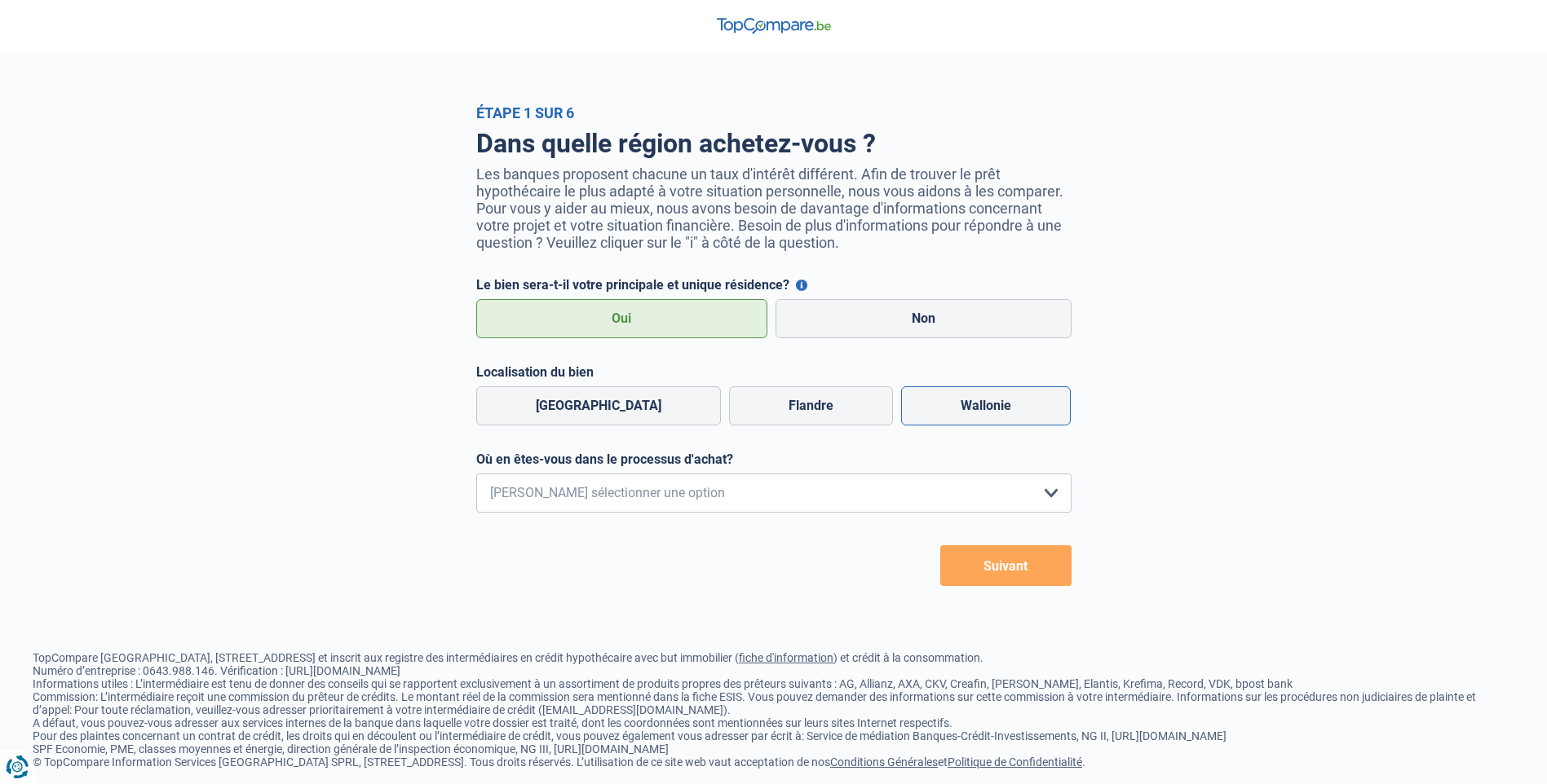
radio input "true"
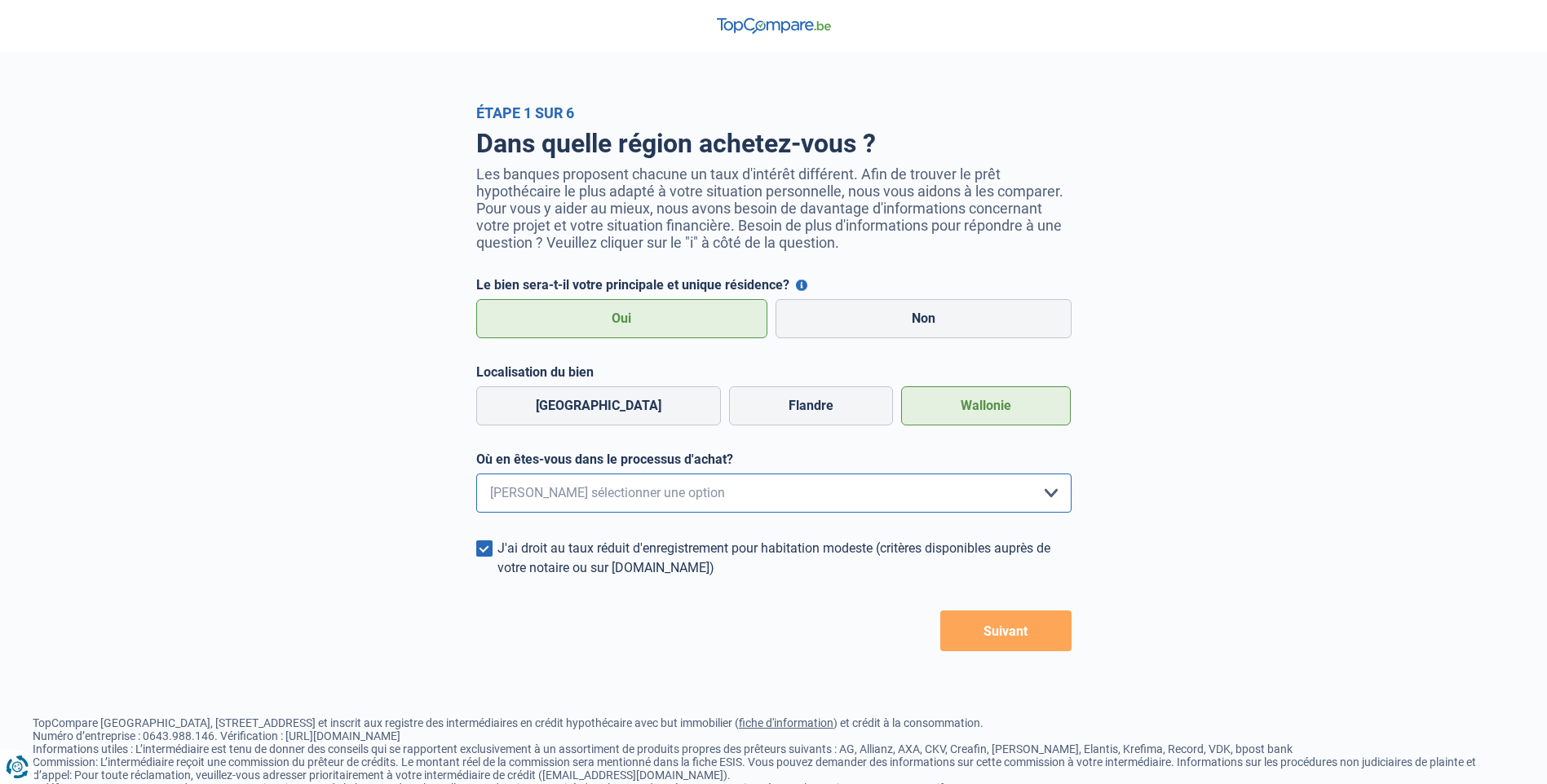
click at [1059, 493] on select "Je me renseigne juste car je n'ai pas de projet d'achat concret actuellement Je…" at bounding box center [774, 493] width 596 height 39
select select "0"
click at [477, 479] on select "Je me renseigne juste car je n'ai pas de projet d'achat concret actuellement Je…" at bounding box center [774, 493] width 596 height 39
click at [987, 634] on button "Suivant" at bounding box center [1006, 631] width 132 height 40
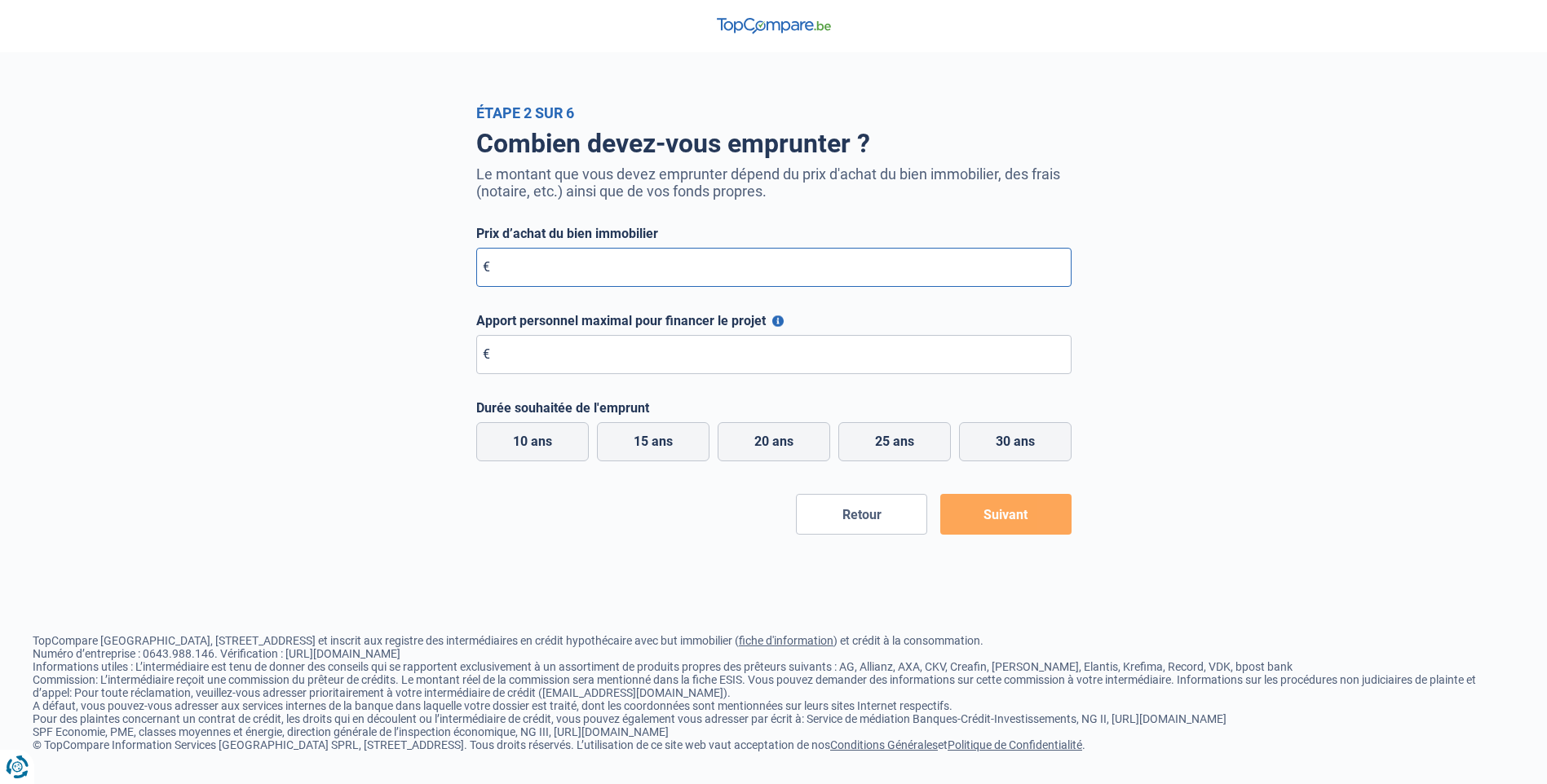
click at [526, 269] on input "Prix d’achat du bien immobilier" at bounding box center [774, 267] width 596 height 39
type input "300.000"
type input "200.000"
click at [543, 448] on label "10 ans" at bounding box center [532, 442] width 112 height 39
click at [543, 448] on input "10 ans" at bounding box center [532, 442] width 112 height 39
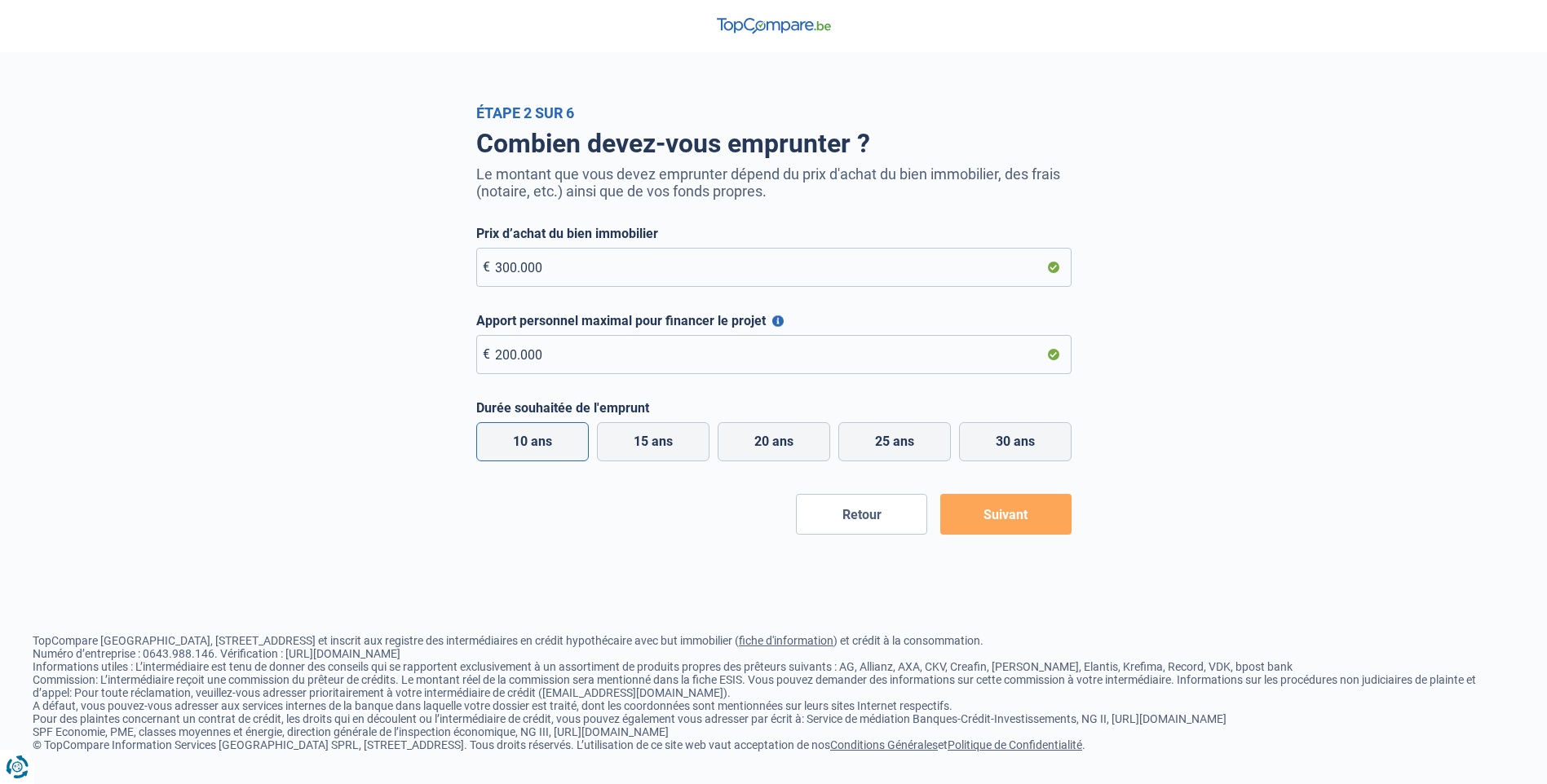
radio input "true"
click at [1012, 518] on button "Suivant" at bounding box center [1006, 514] width 132 height 40
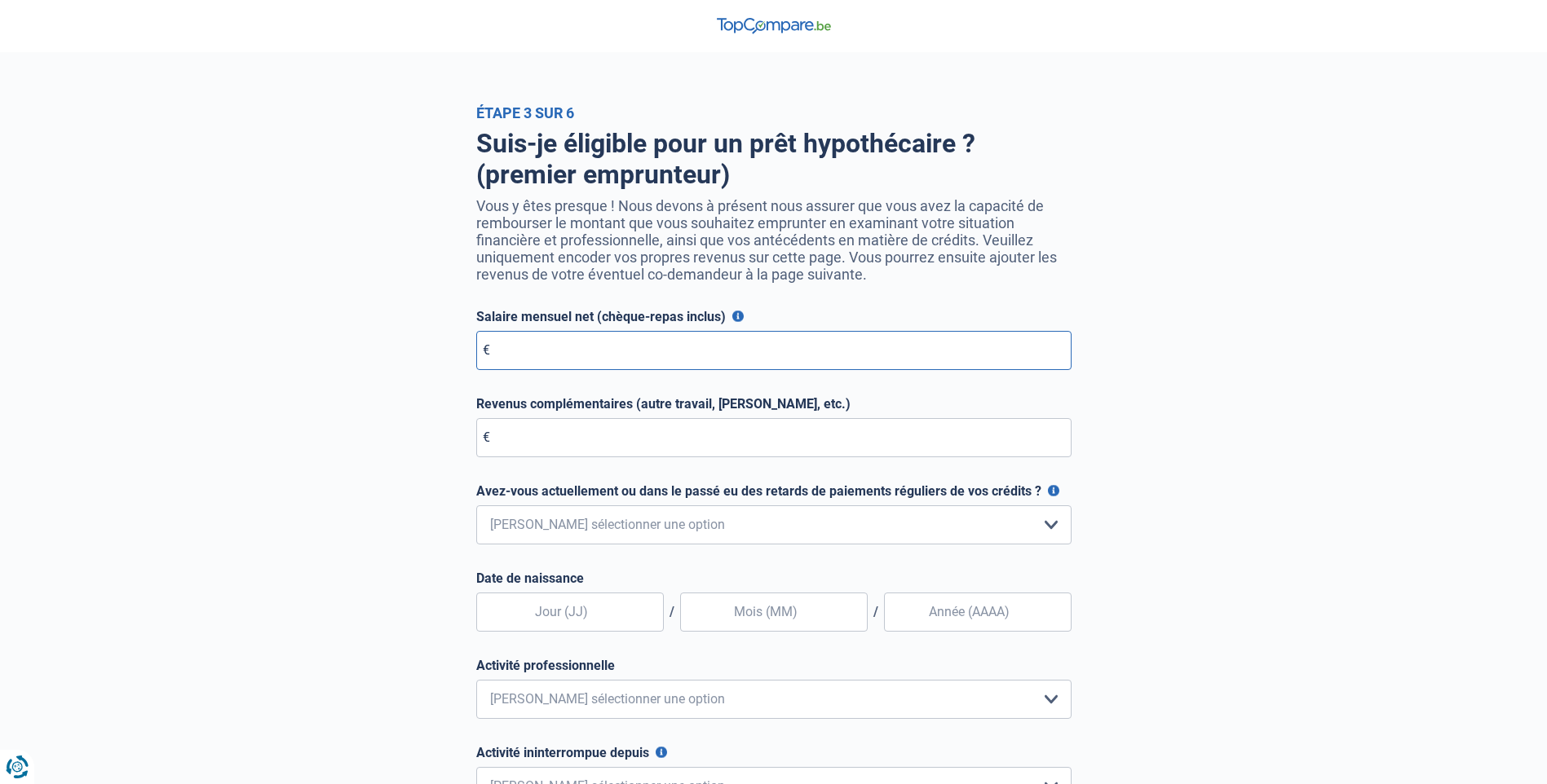
click at [526, 350] on input "Salaire mensuel net (chèque-repas inclus)" at bounding box center [774, 351] width 596 height 39
type input "3.000"
type input "0"
type input "31"
type input "12"
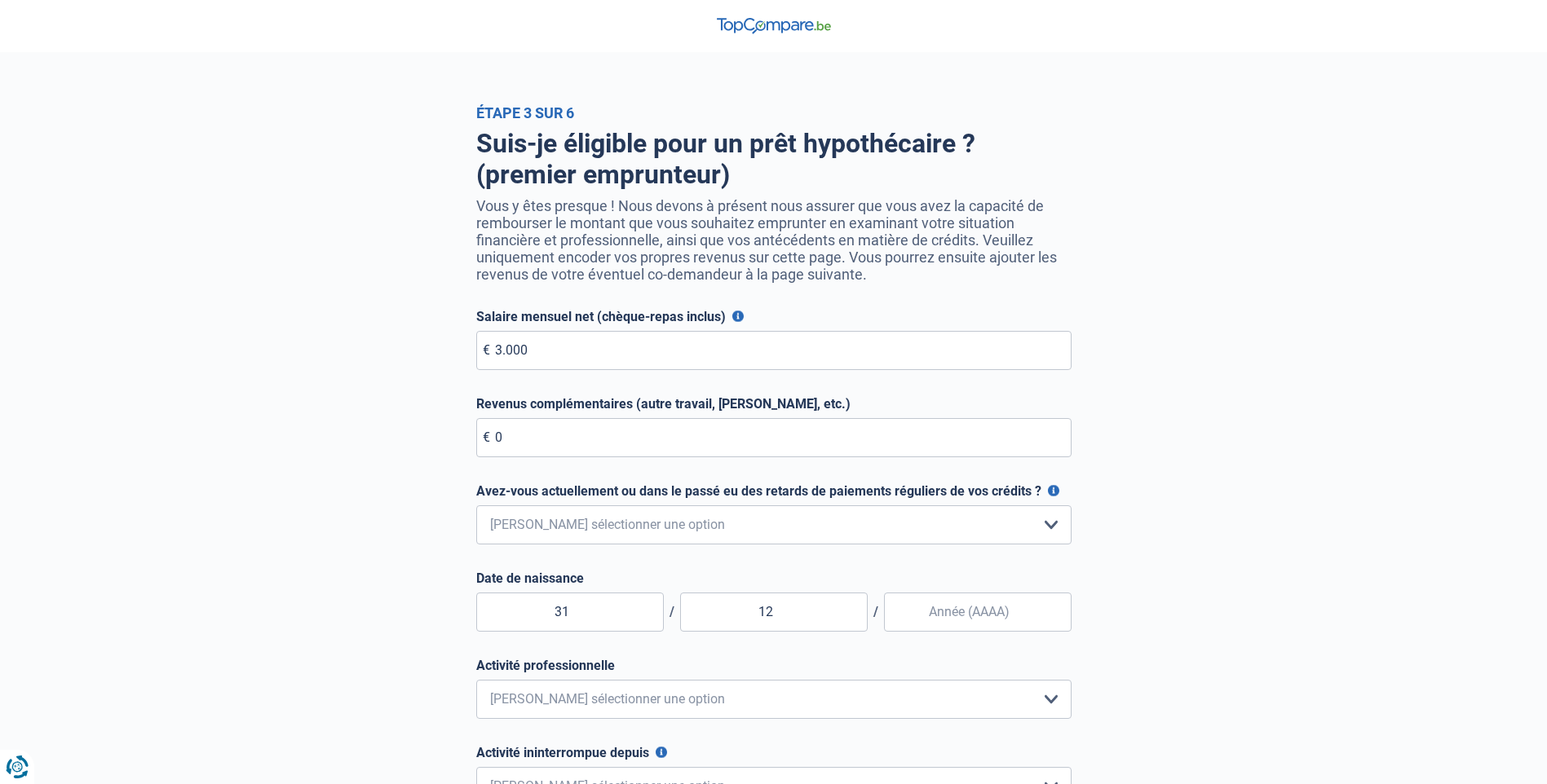
type input "1956"
